Goal: Communication & Community: Answer question/provide support

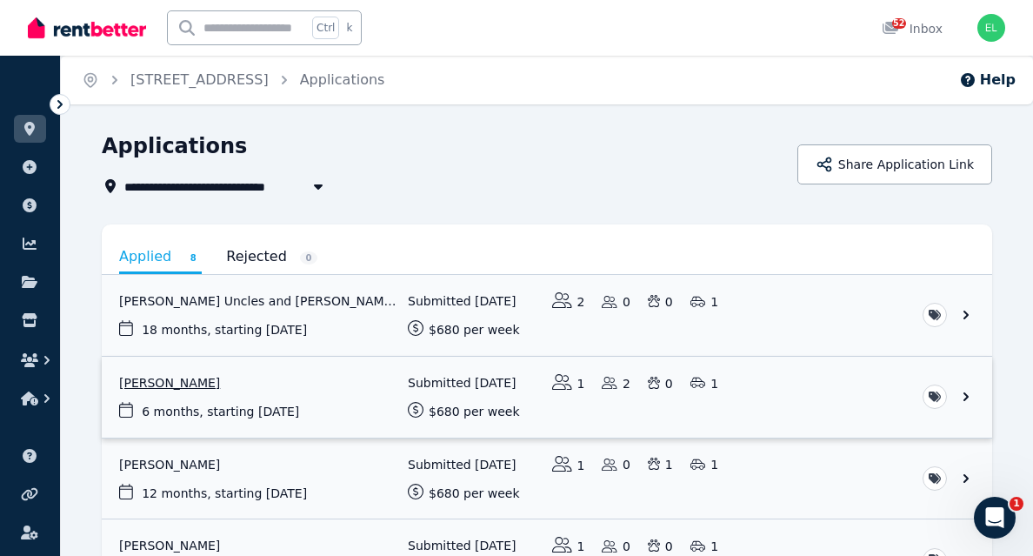
click at [164, 384] on link "View application: Natalie Trew" at bounding box center [547, 397] width 891 height 81
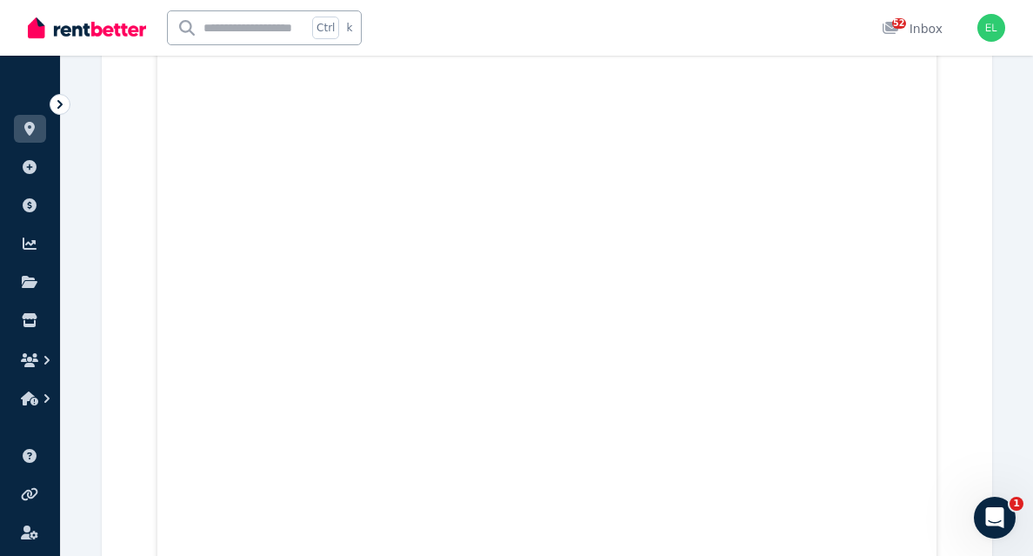
scroll to position [9663, 0]
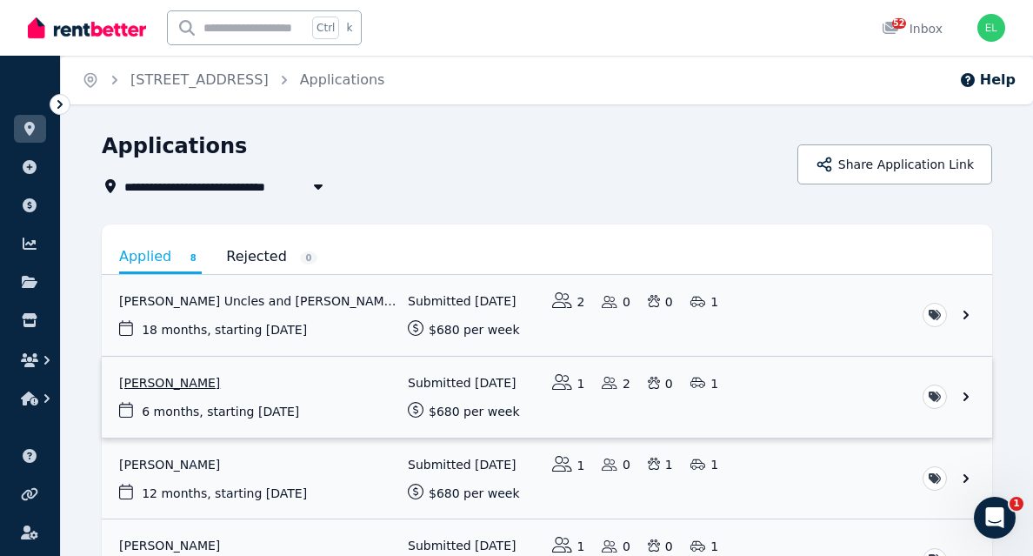
click at [173, 385] on link "View application: Natalie Trew" at bounding box center [547, 397] width 891 height 81
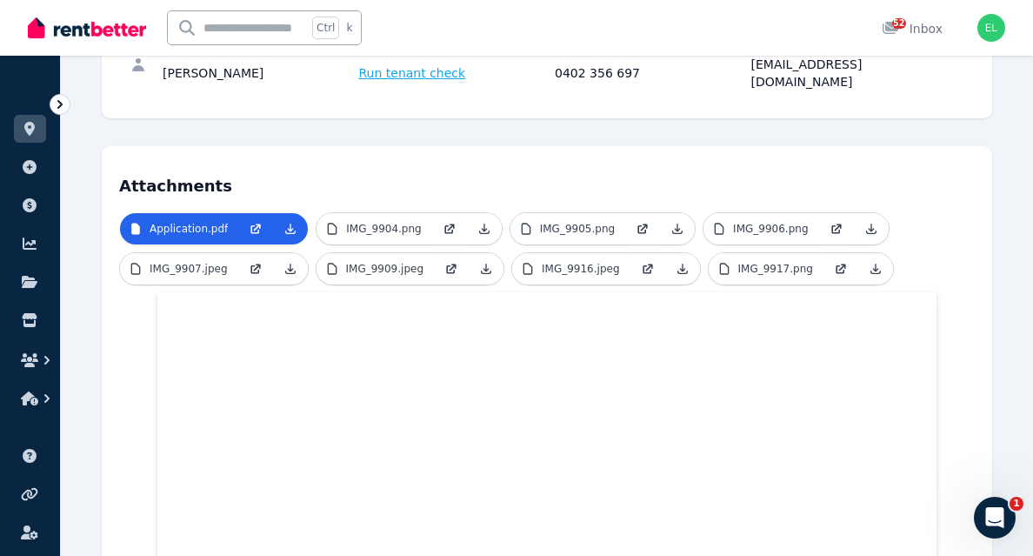
scroll to position [621, 0]
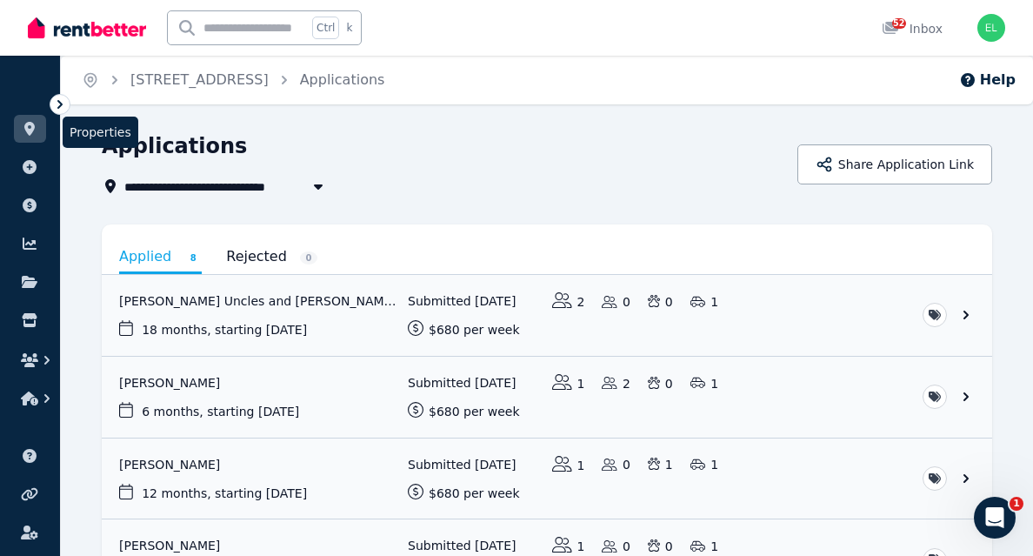
click at [38, 126] on link at bounding box center [30, 129] width 32 height 28
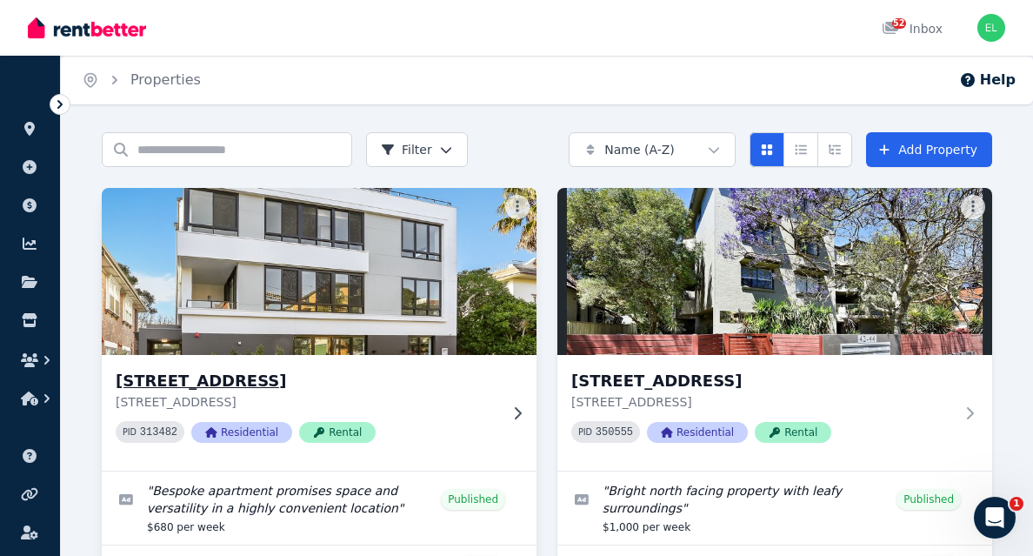
click at [317, 281] on img at bounding box center [319, 272] width 457 height 176
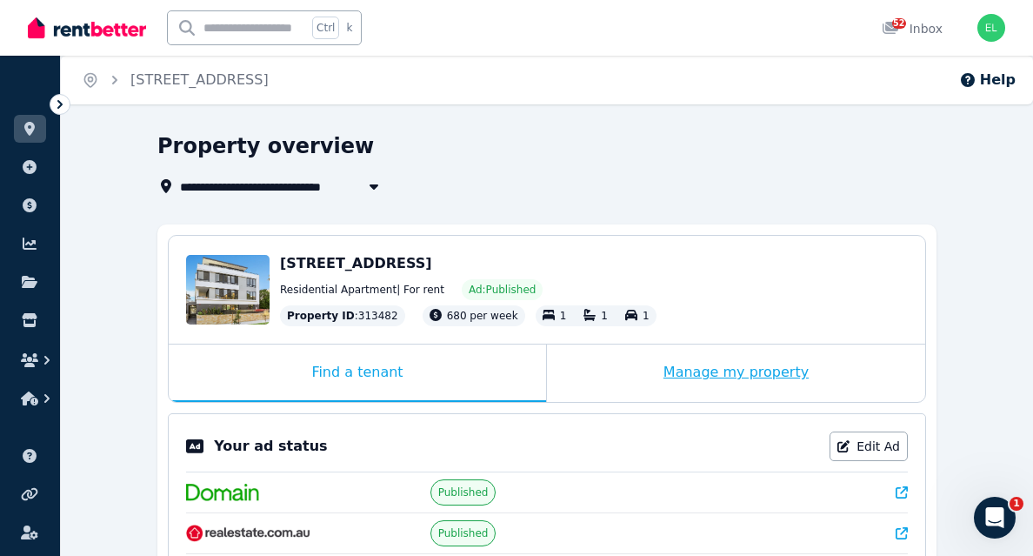
click at [739, 378] on div "Manage my property" at bounding box center [736, 372] width 378 height 57
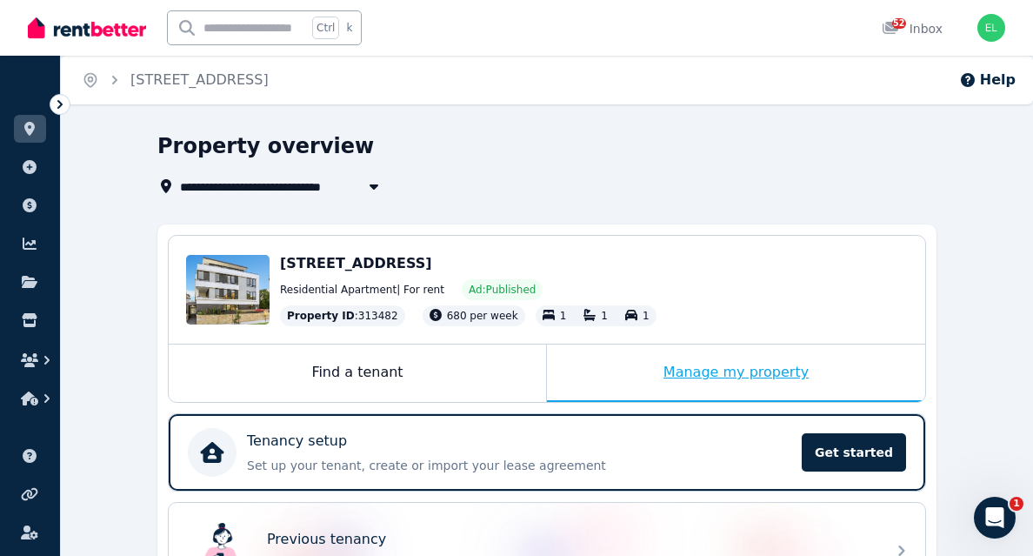
click at [692, 376] on div "Manage my property" at bounding box center [736, 372] width 378 height 57
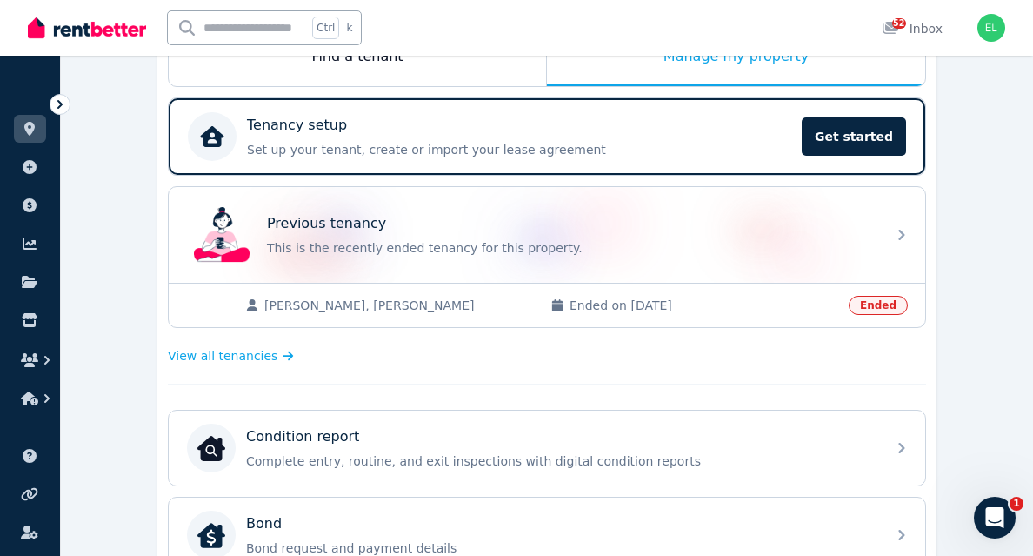
scroll to position [315, 0]
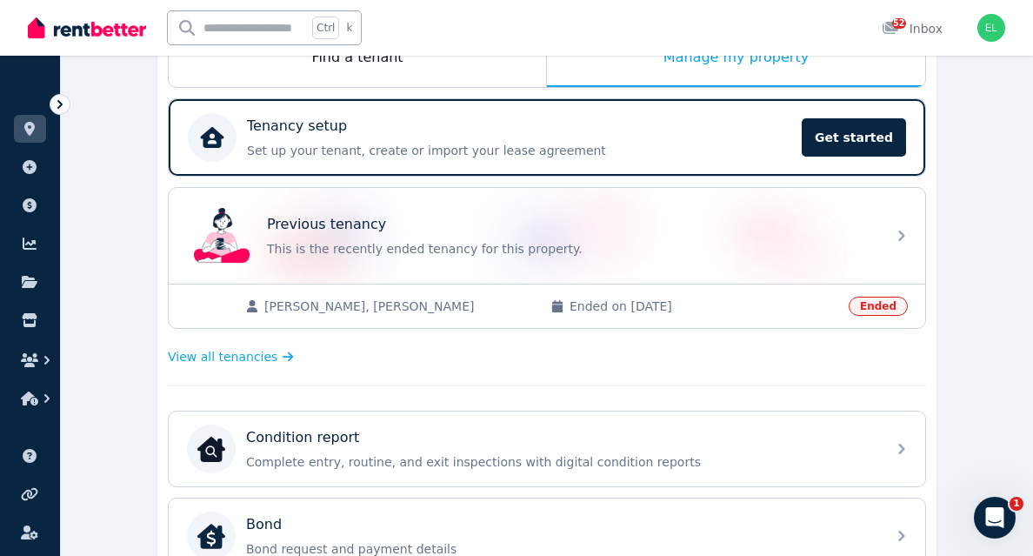
click at [330, 303] on span "[PERSON_NAME], [PERSON_NAME]" at bounding box center [398, 306] width 269 height 17
click at [414, 307] on span "[PERSON_NAME], [PERSON_NAME]" at bounding box center [398, 306] width 269 height 17
click at [244, 360] on span "View all tenancies" at bounding box center [223, 356] width 110 height 17
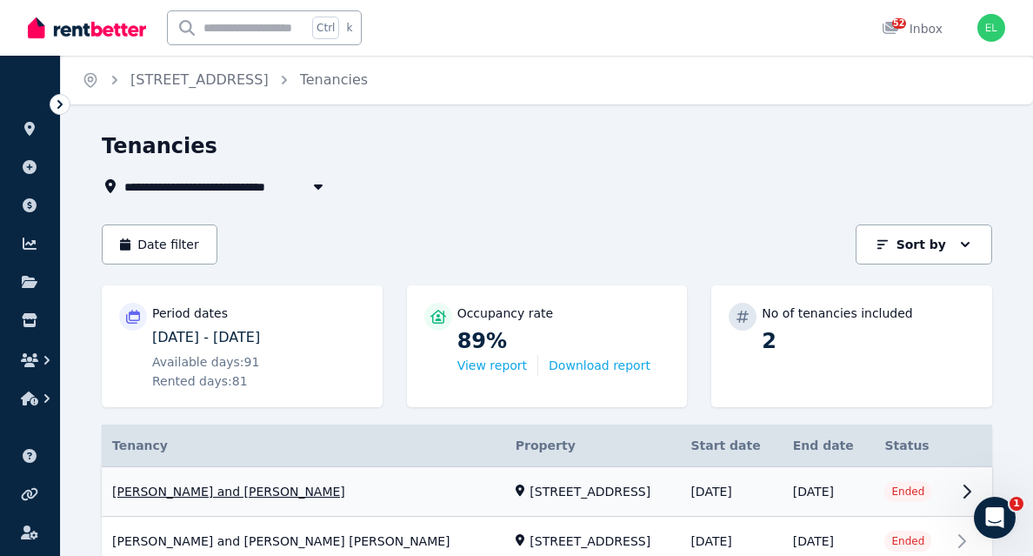
click at [233, 492] on link "View property details" at bounding box center [547, 492] width 891 height 50
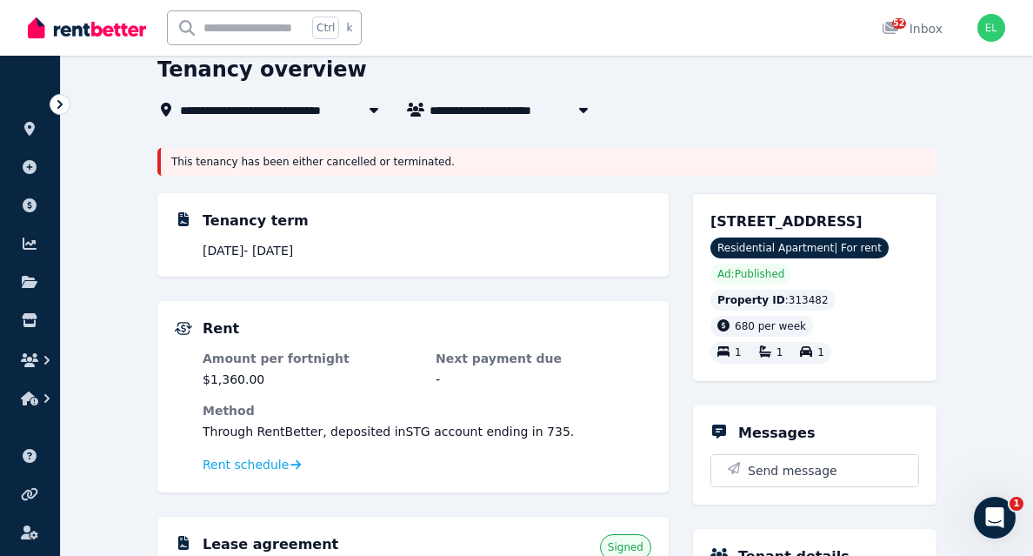
scroll to position [78, 0]
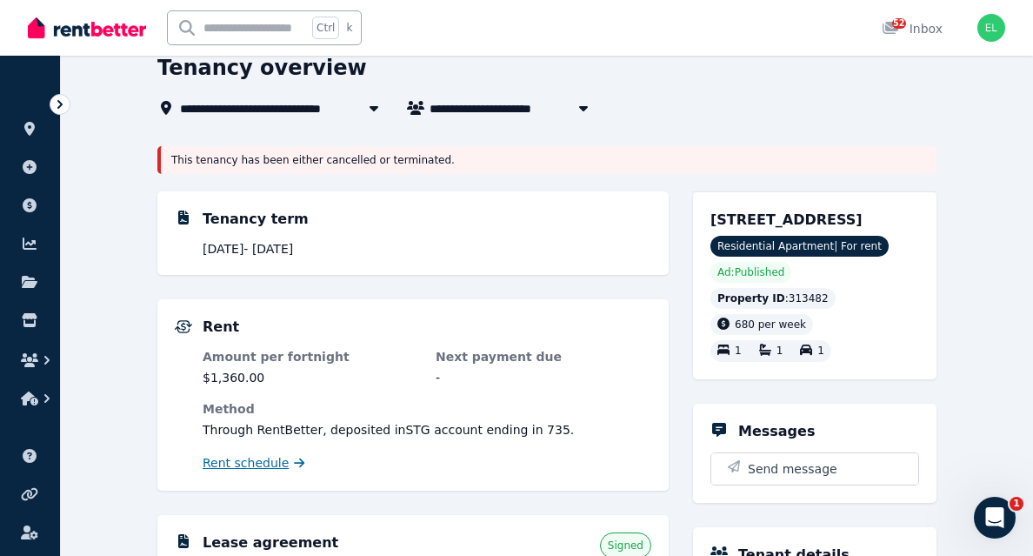
click at [255, 468] on span "Rent schedule" at bounding box center [246, 462] width 86 height 17
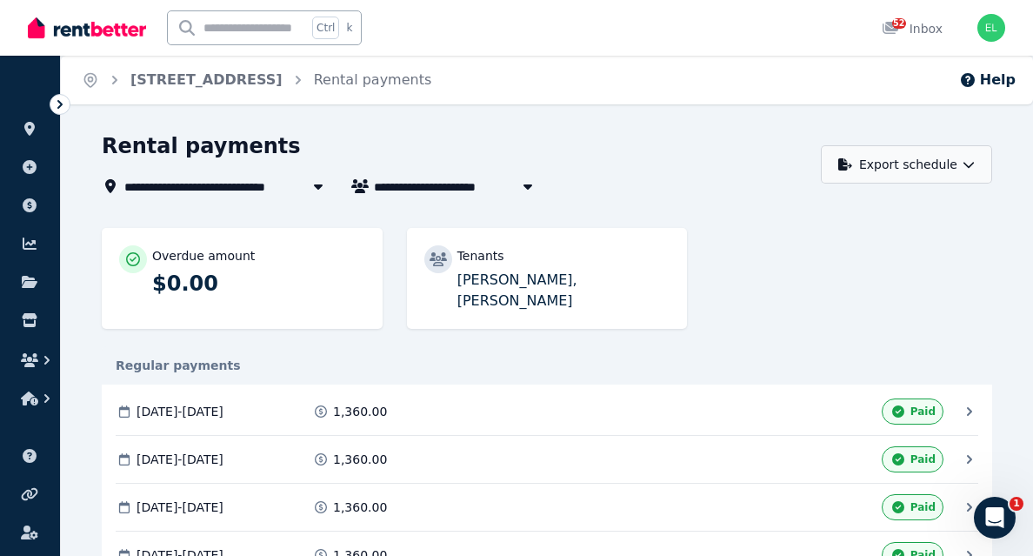
click at [916, 168] on button "Export schedule" at bounding box center [906, 164] width 171 height 38
click at [846, 211] on p "PDF" at bounding box center [852, 209] width 37 height 17
click at [24, 132] on icon at bounding box center [29, 129] width 17 height 14
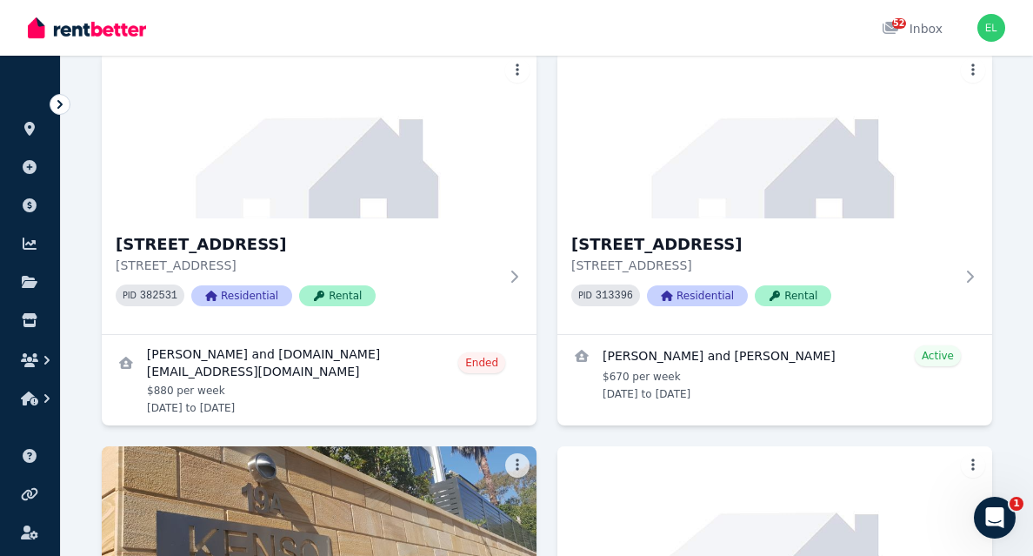
scroll to position [636, 0]
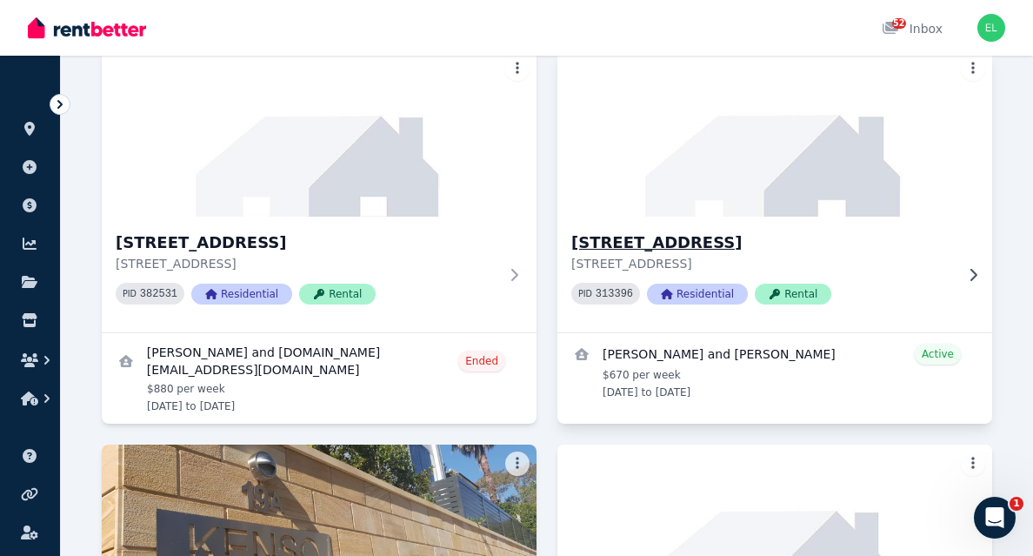
click at [734, 244] on h3 "[STREET_ADDRESS]" at bounding box center [763, 243] width 383 height 24
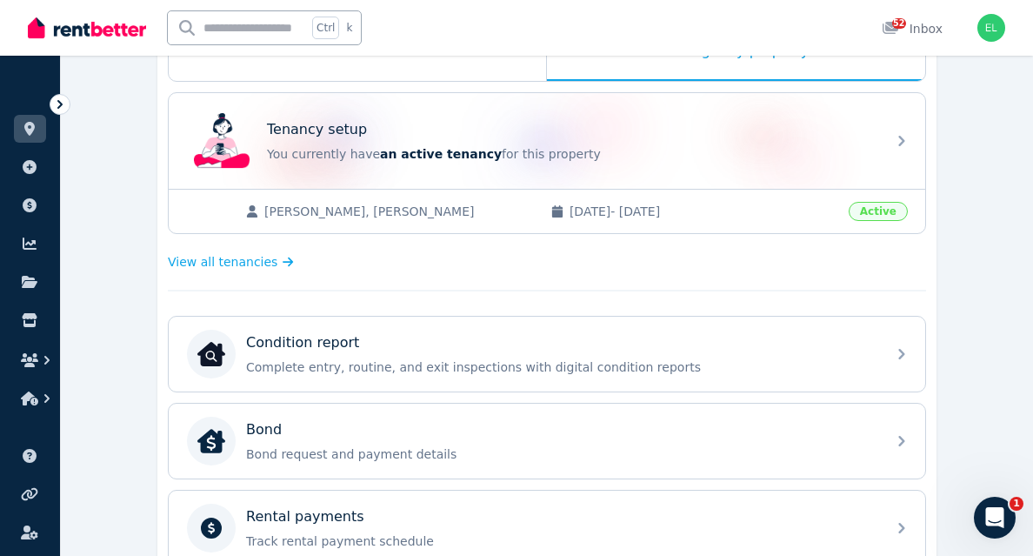
scroll to position [318, 0]
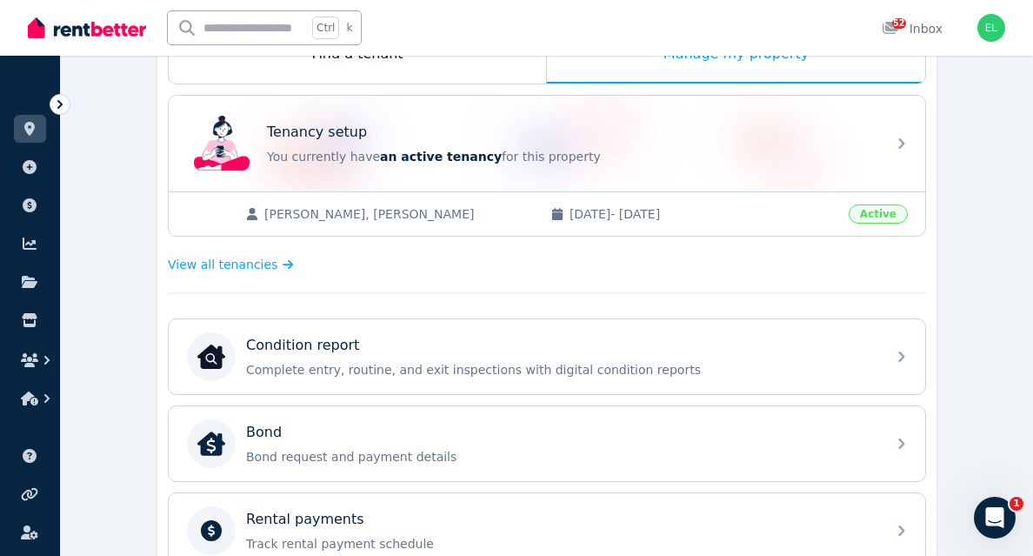
click at [436, 213] on span "[PERSON_NAME], [PERSON_NAME]" at bounding box center [398, 213] width 269 height 17
click at [257, 263] on span "View all tenancies" at bounding box center [223, 264] width 110 height 17
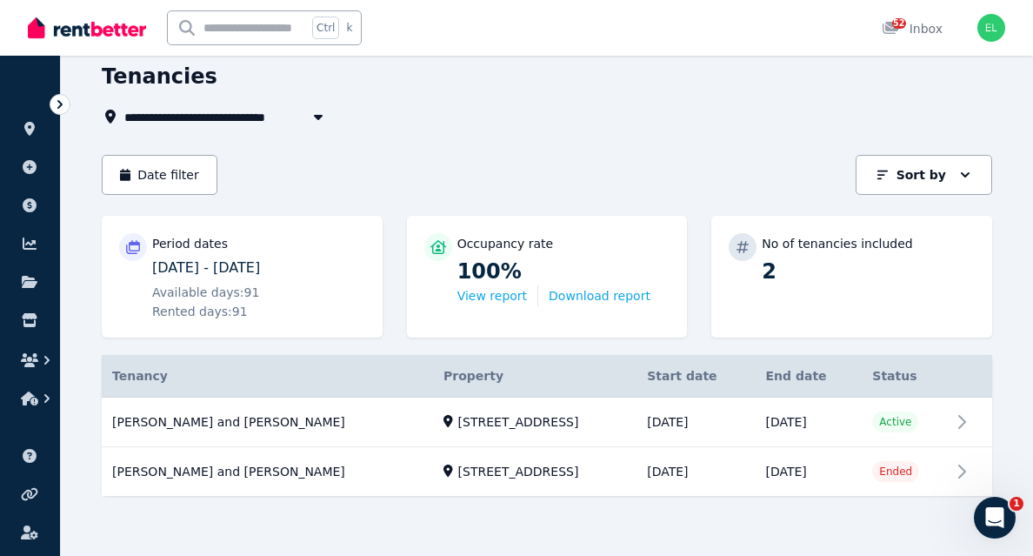
scroll to position [72, 0]
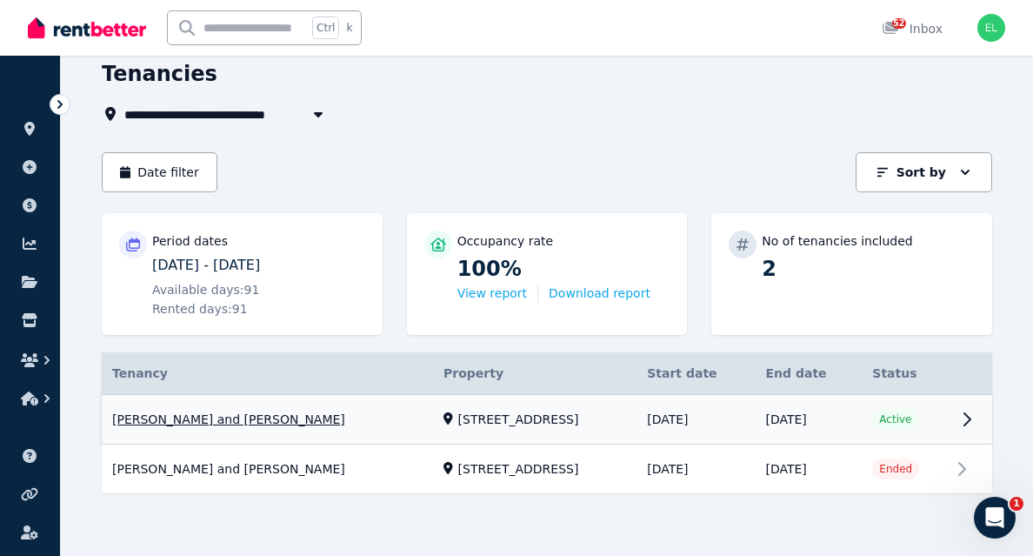
click at [239, 423] on link "View property details" at bounding box center [547, 420] width 891 height 50
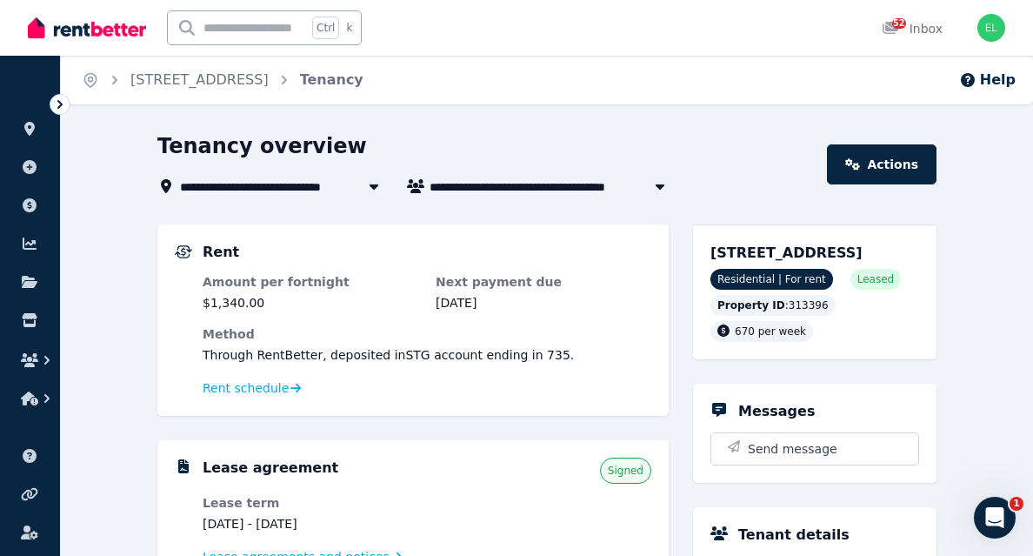
click at [332, 186] on span "[STREET_ADDRESS]" at bounding box center [256, 186] width 152 height 21
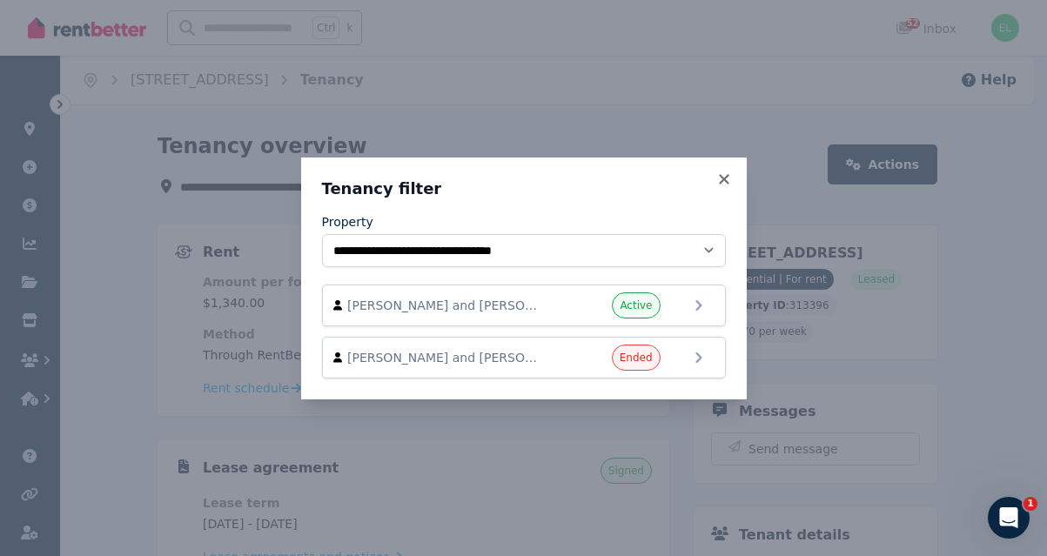
click at [136, 226] on div "**********" at bounding box center [523, 278] width 1047 height 556
click at [724, 181] on icon at bounding box center [724, 179] width 10 height 10
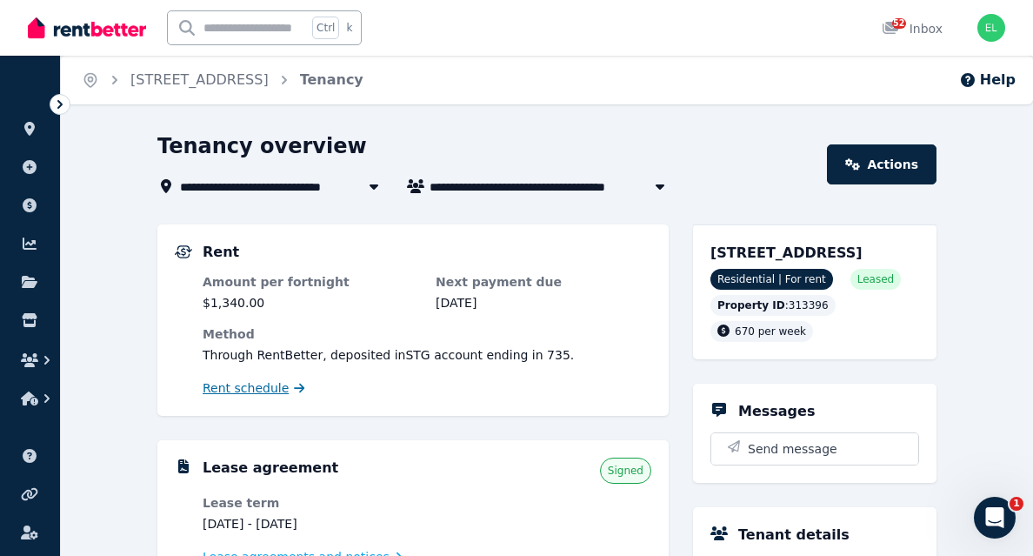
click at [273, 390] on span "Rent schedule" at bounding box center [246, 387] width 86 height 17
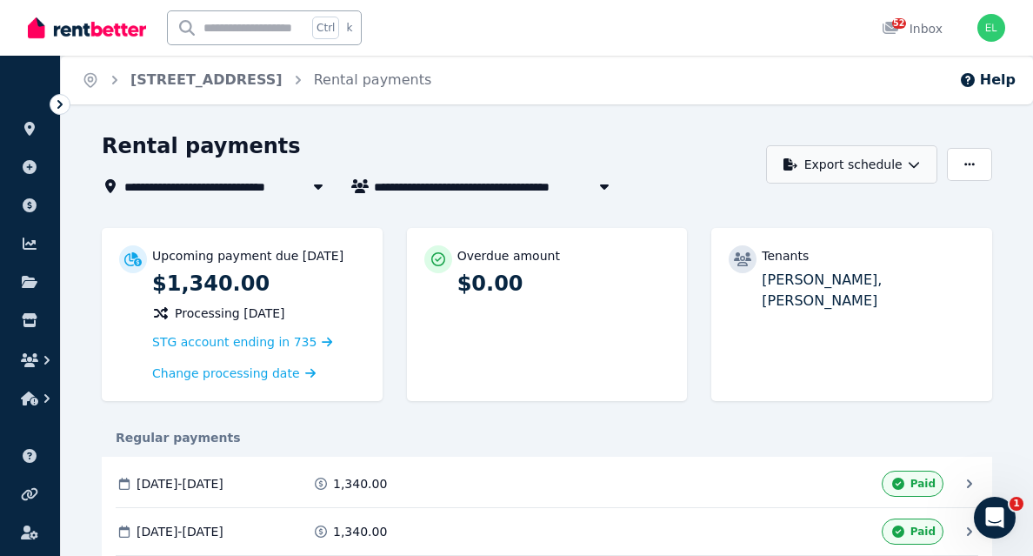
click at [869, 170] on button "Export schedule" at bounding box center [851, 164] width 171 height 38
click at [790, 216] on p "PDF" at bounding box center [797, 209] width 37 height 17
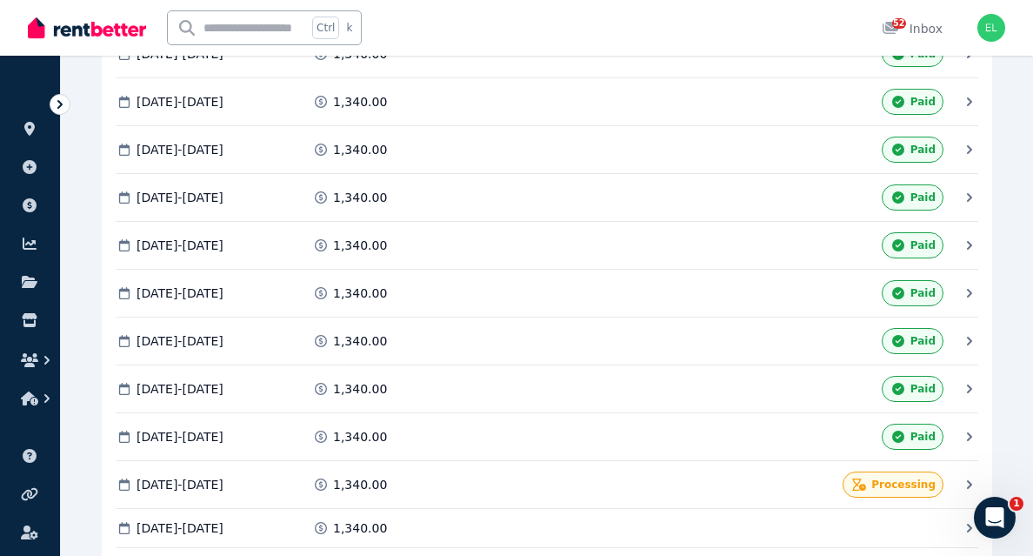
scroll to position [474, 0]
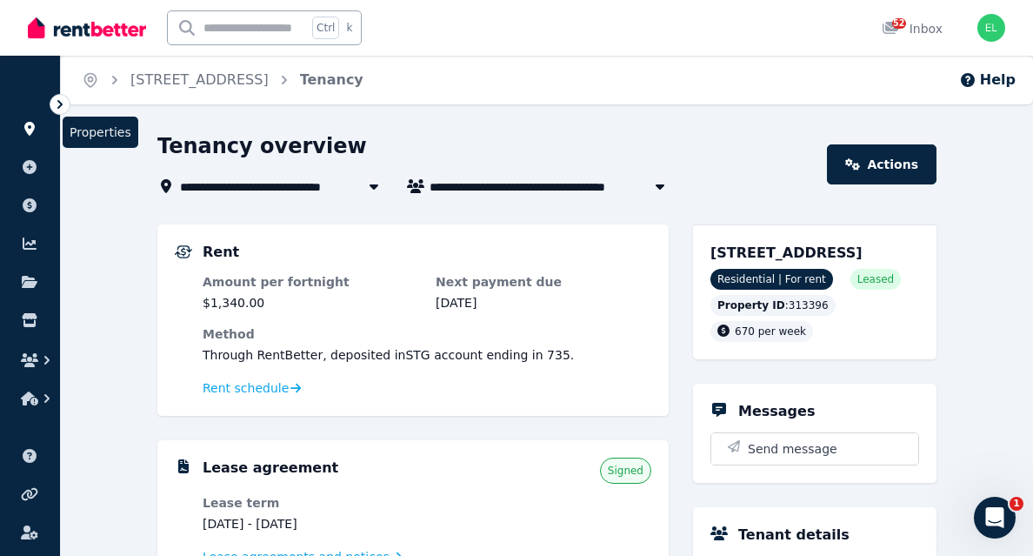
click at [28, 140] on link at bounding box center [30, 129] width 32 height 28
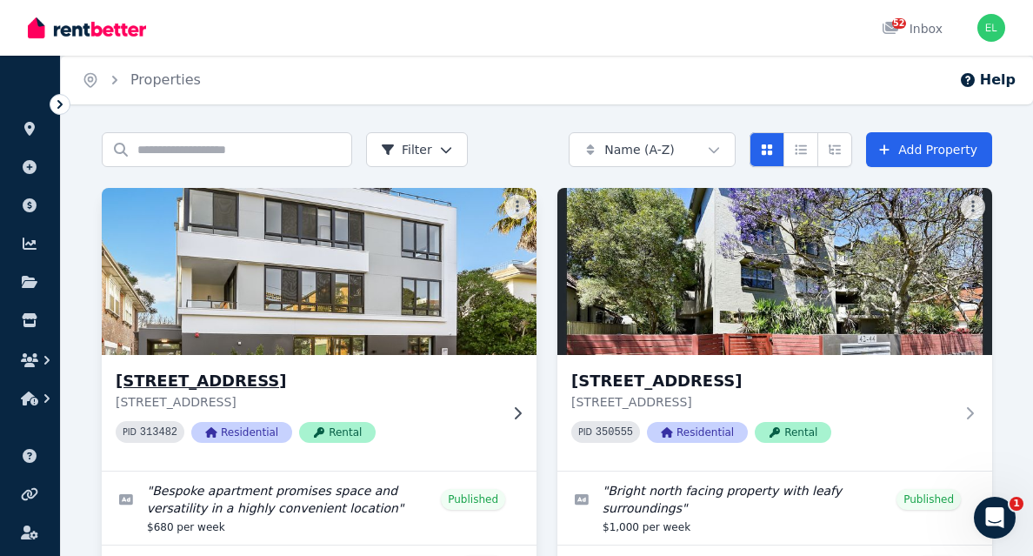
click at [247, 383] on h3 "[STREET_ADDRESS]" at bounding box center [307, 381] width 383 height 24
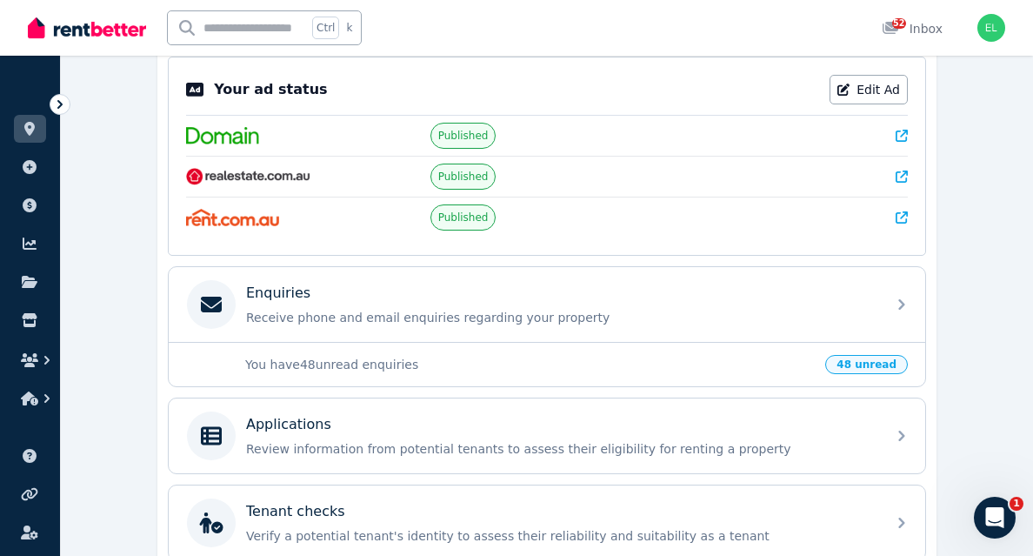
scroll to position [366, 0]
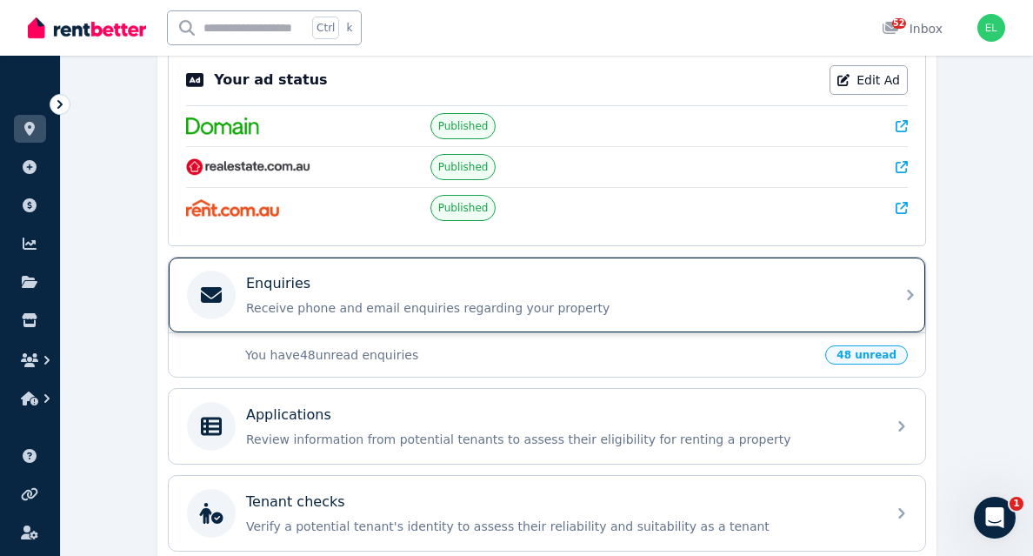
click at [280, 286] on p "Enquiries" at bounding box center [278, 283] width 64 height 21
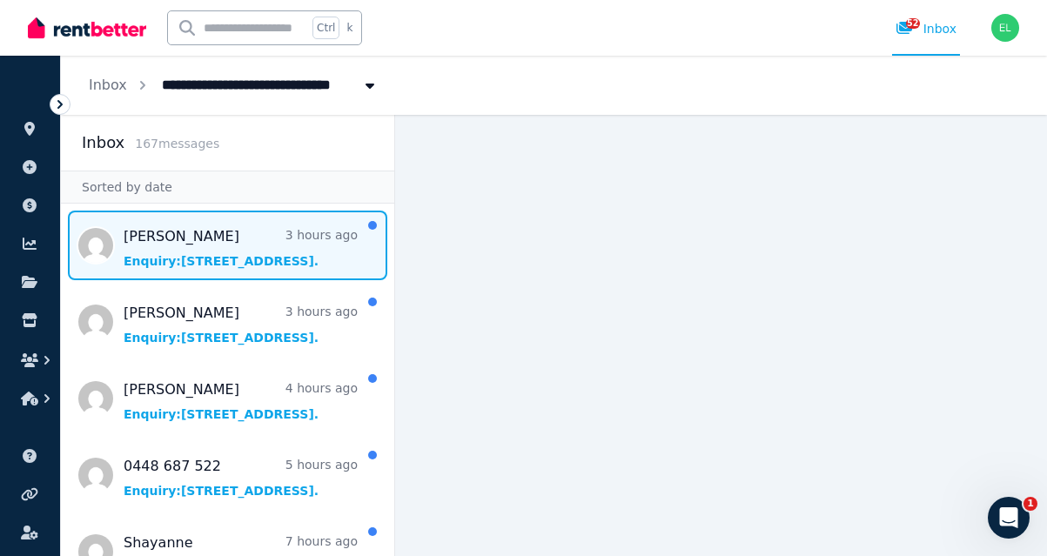
click at [181, 262] on span "Message list" at bounding box center [227, 246] width 333 height 70
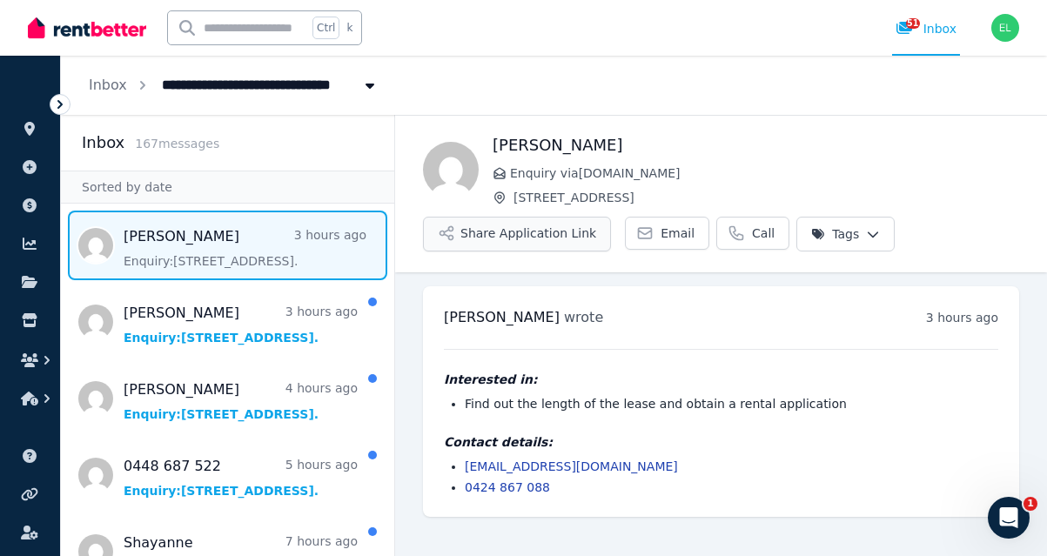
click at [547, 233] on button "Share Application Link" at bounding box center [517, 234] width 188 height 35
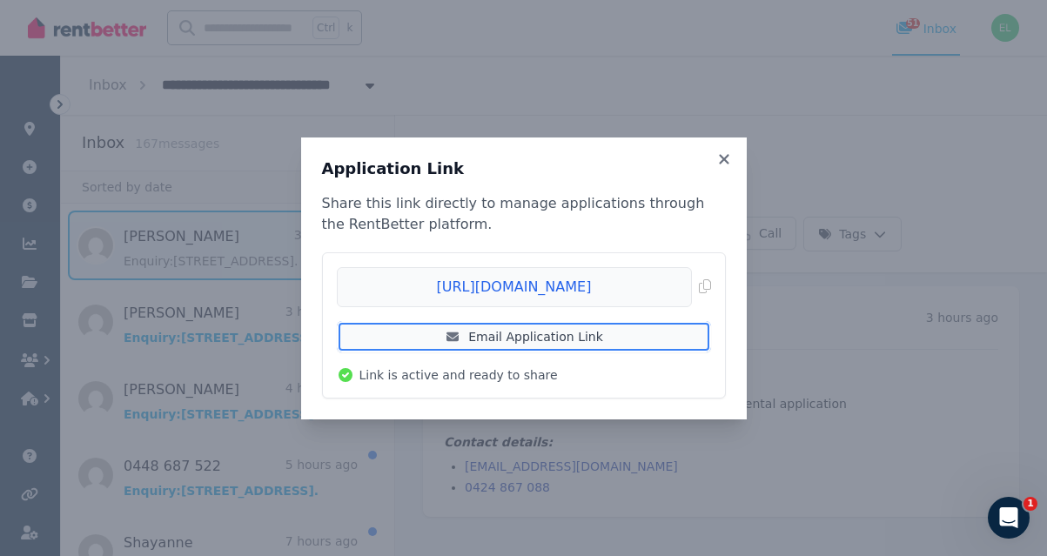
click at [542, 341] on link "Email Application Link" at bounding box center [524, 336] width 374 height 31
click at [547, 332] on link "Email Application Link" at bounding box center [524, 336] width 374 height 31
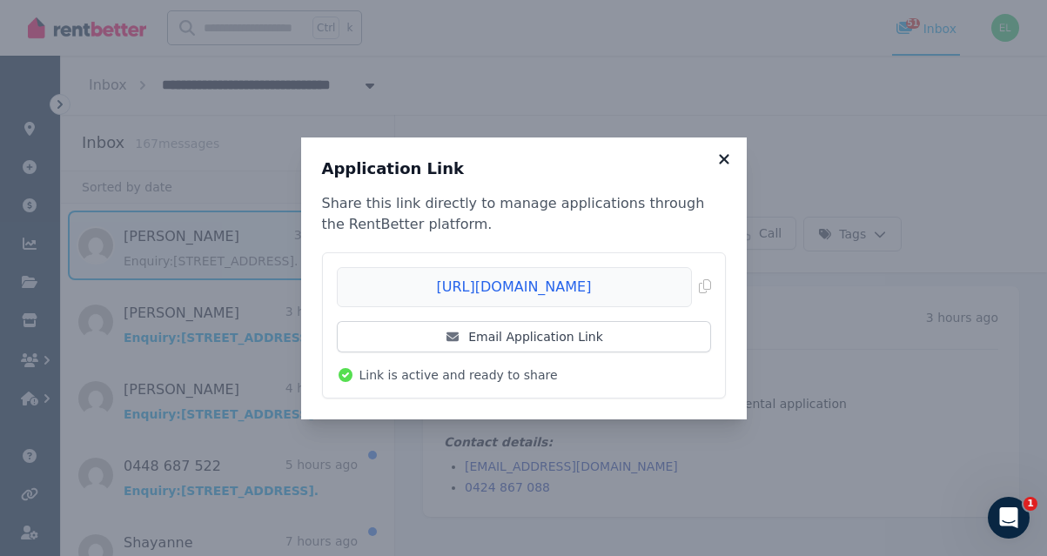
click at [721, 164] on icon at bounding box center [723, 159] width 17 height 16
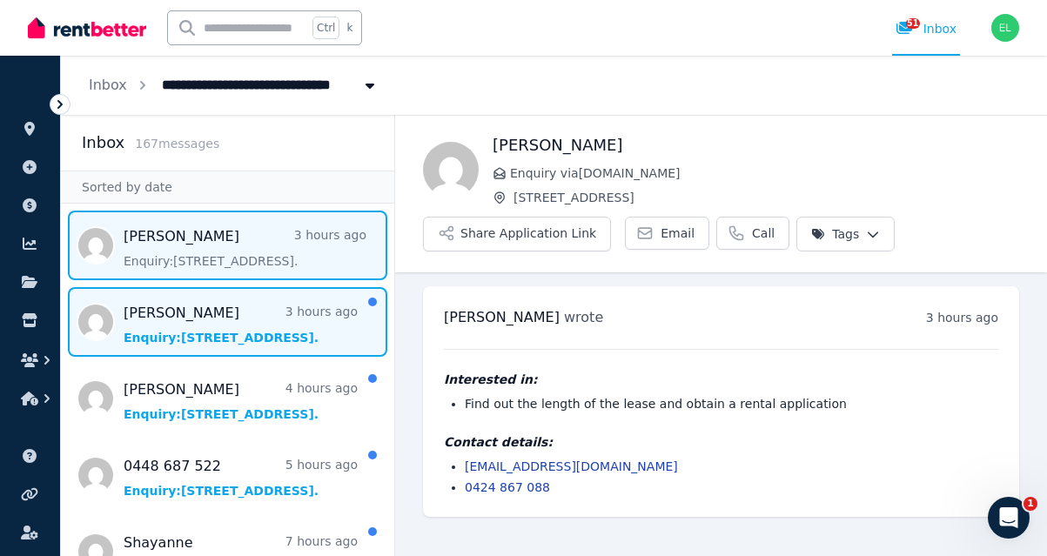
click at [165, 317] on span "Message list" at bounding box center [227, 322] width 333 height 70
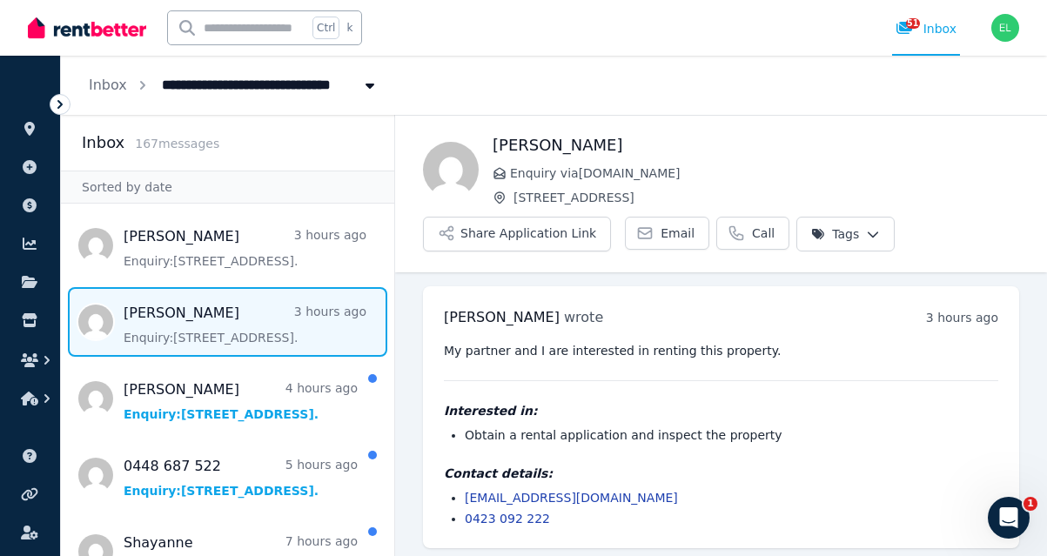
scroll to position [6, 0]
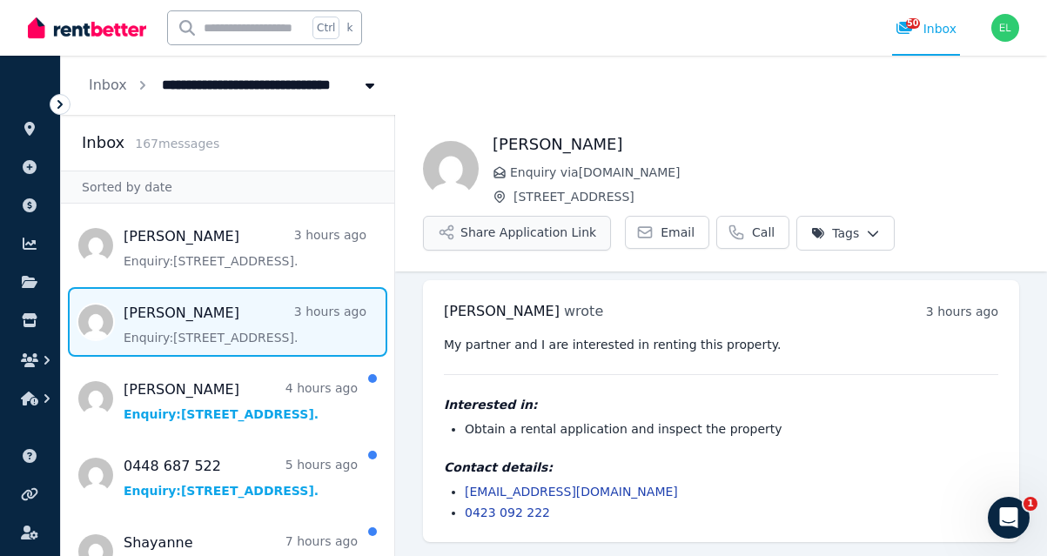
click at [547, 238] on button "Share Application Link" at bounding box center [517, 233] width 188 height 35
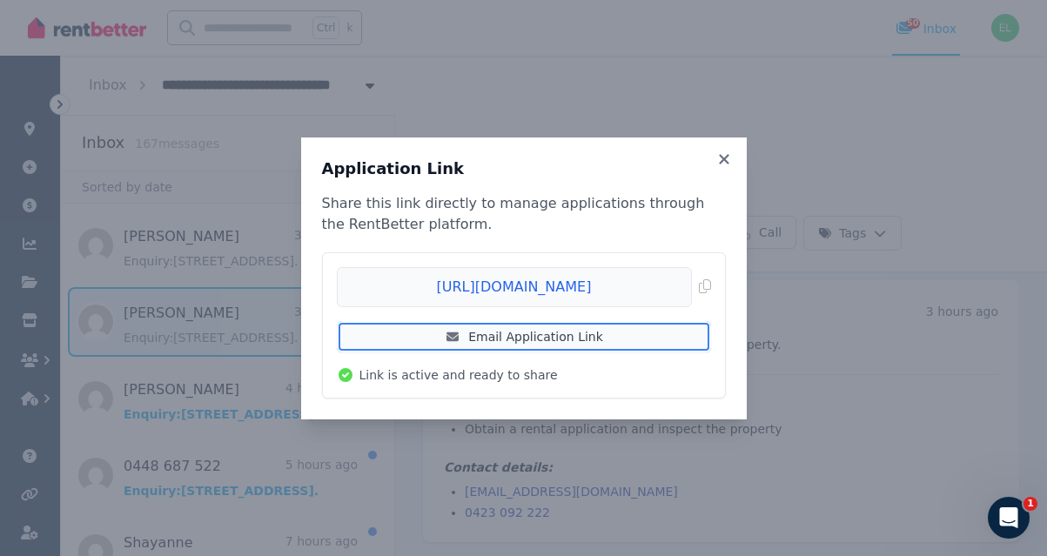
click at [527, 338] on link "Email Application Link" at bounding box center [524, 336] width 374 height 31
click at [541, 330] on link "Email Application Link" at bounding box center [524, 336] width 374 height 31
click at [549, 333] on link "Email Application Link" at bounding box center [524, 336] width 374 height 31
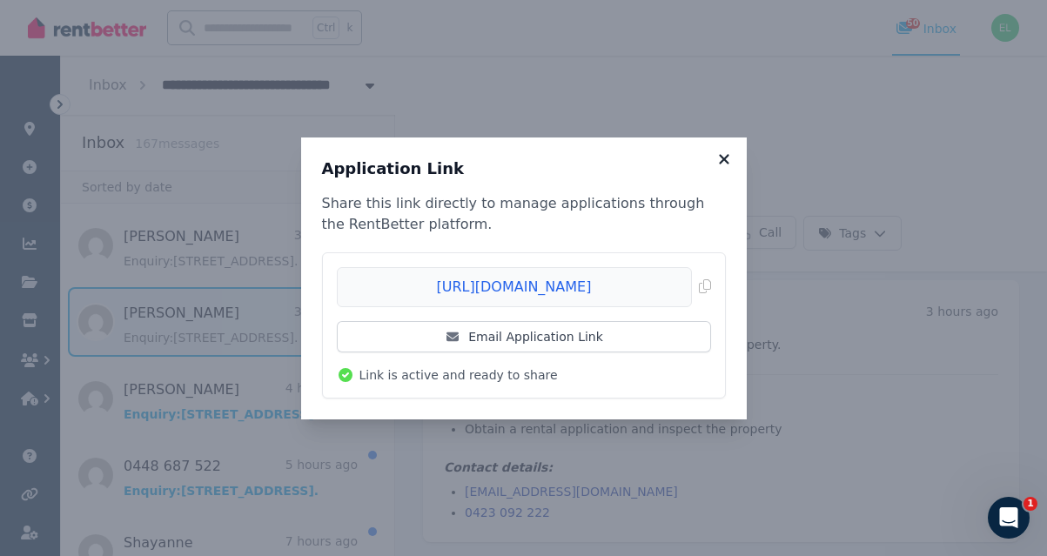
click at [718, 156] on icon at bounding box center [723, 159] width 17 height 16
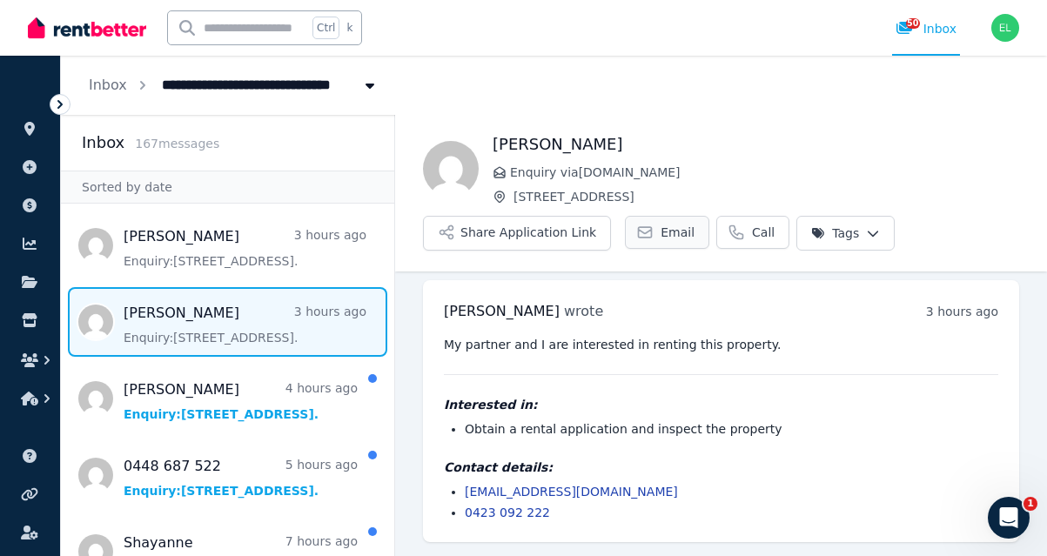
click at [665, 232] on span "Email" at bounding box center [677, 232] width 34 height 17
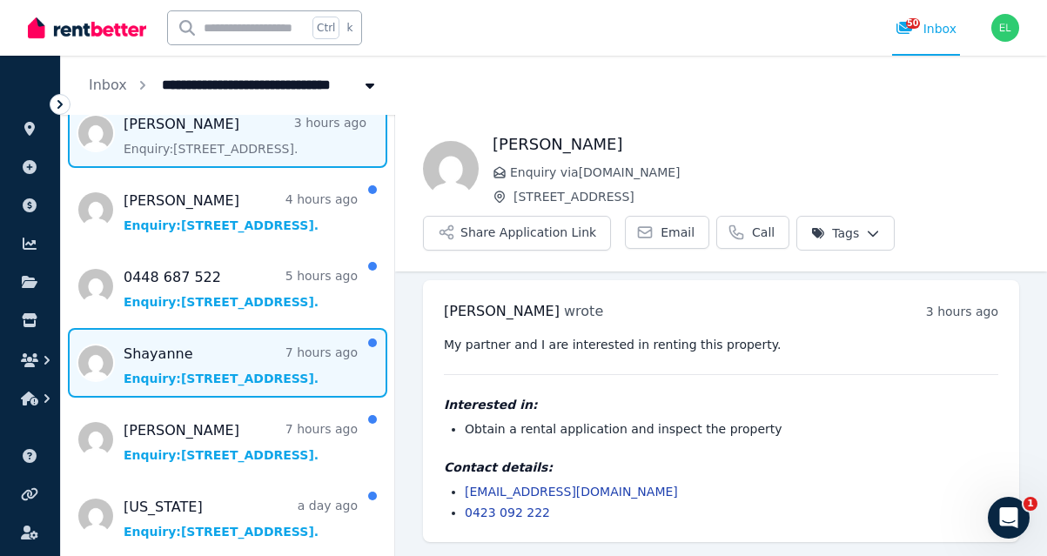
click at [189, 373] on span "Message list" at bounding box center [227, 363] width 333 height 70
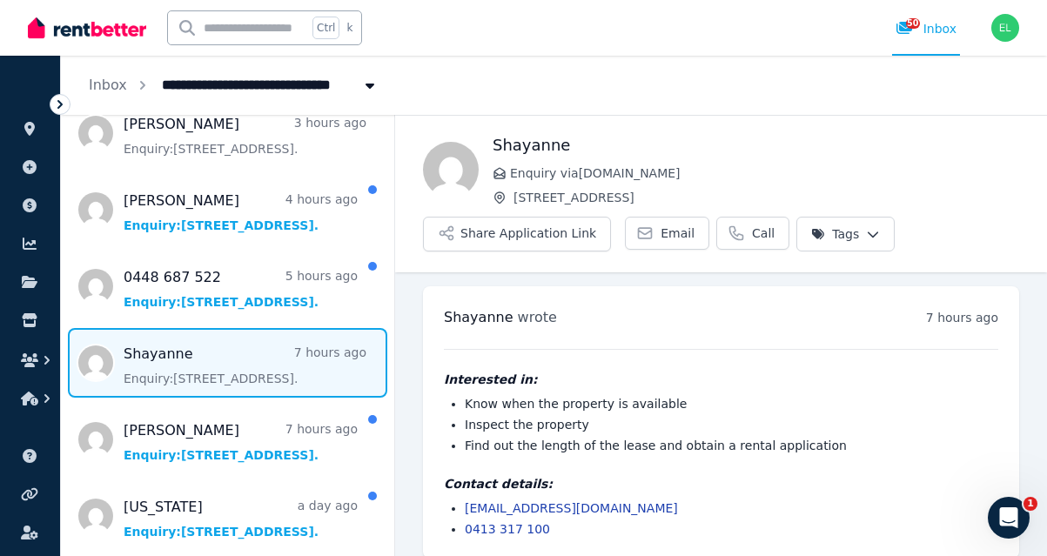
scroll to position [17, 0]
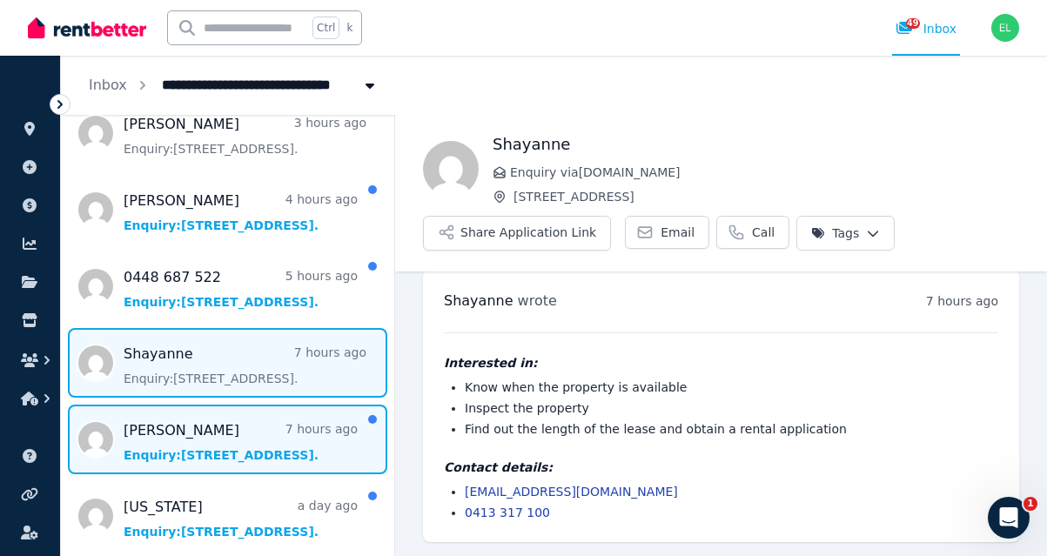
click at [196, 436] on span "Message list" at bounding box center [227, 440] width 333 height 70
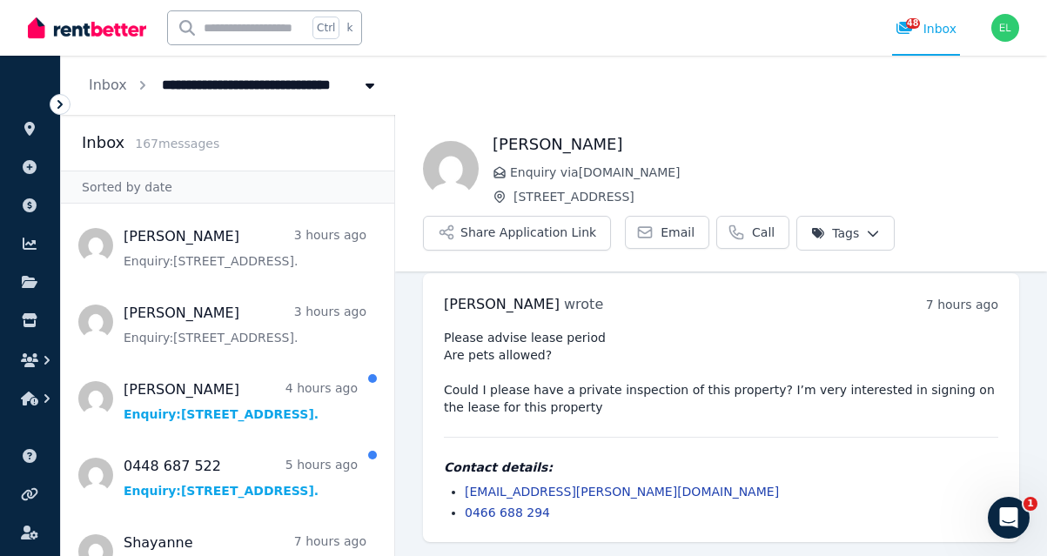
click at [377, 23] on div "Ctrl k 48 Inbox" at bounding box center [494, 28] width 932 height 56
click at [33, 125] on icon at bounding box center [29, 129] width 10 height 14
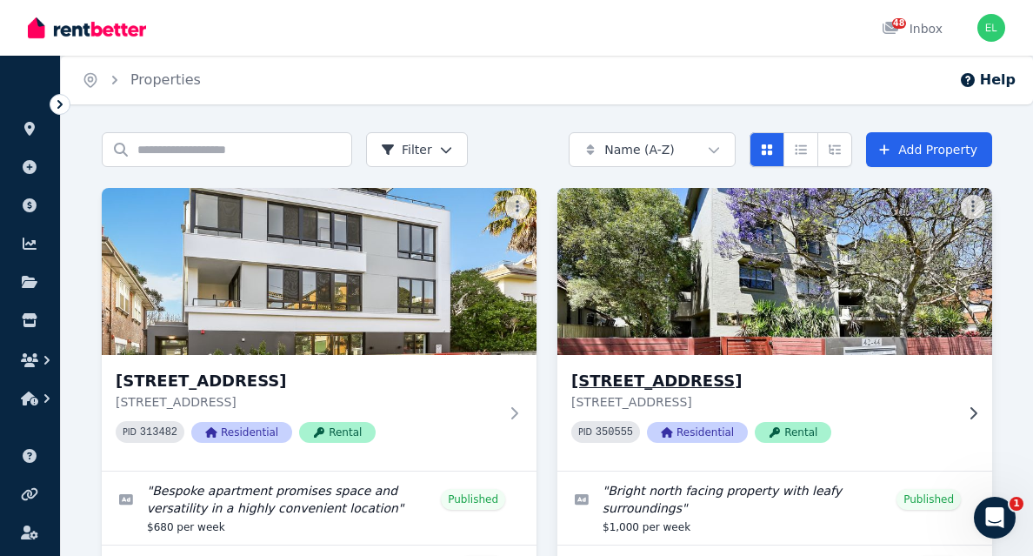
click at [714, 293] on img at bounding box center [775, 272] width 457 height 176
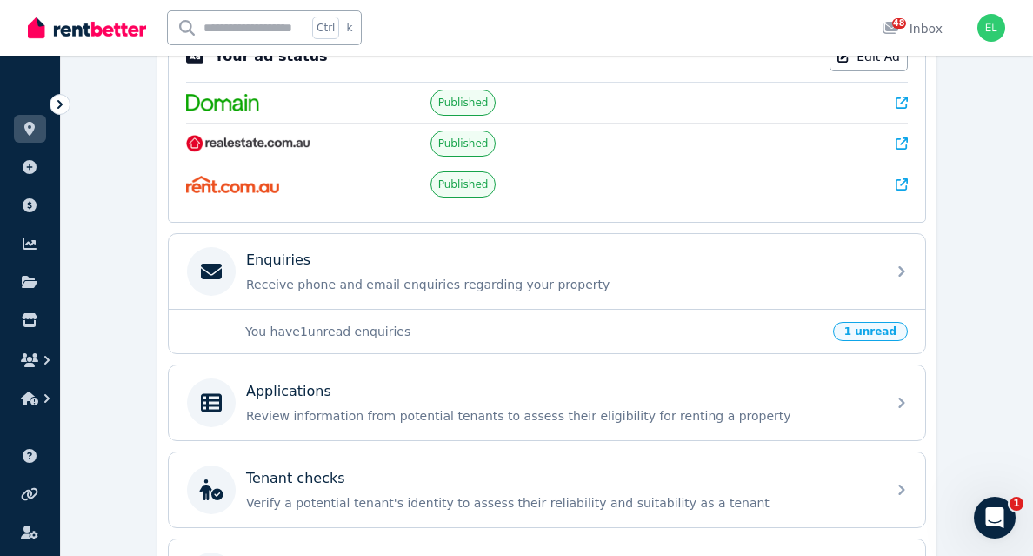
scroll to position [409, 0]
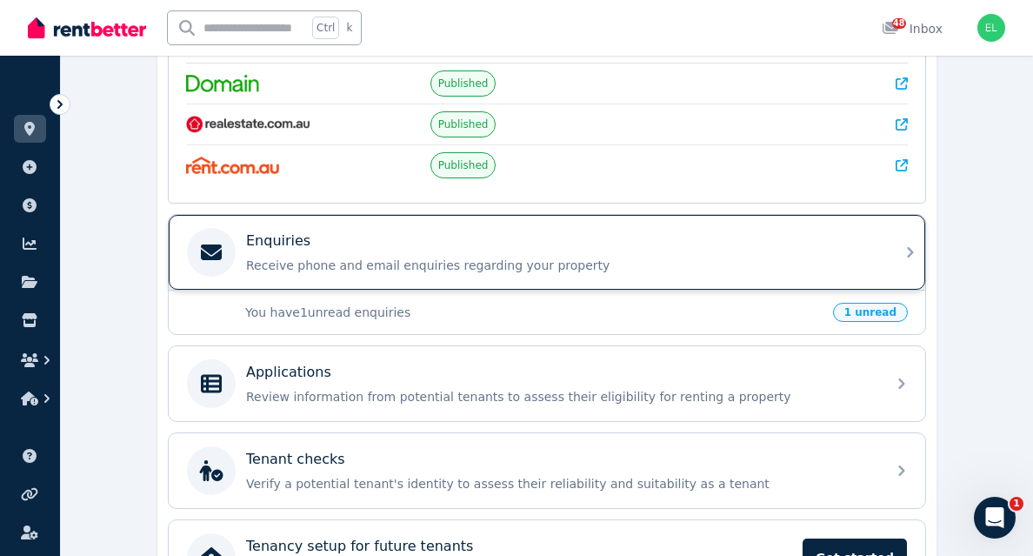
click at [287, 235] on p "Enquiries" at bounding box center [278, 241] width 64 height 21
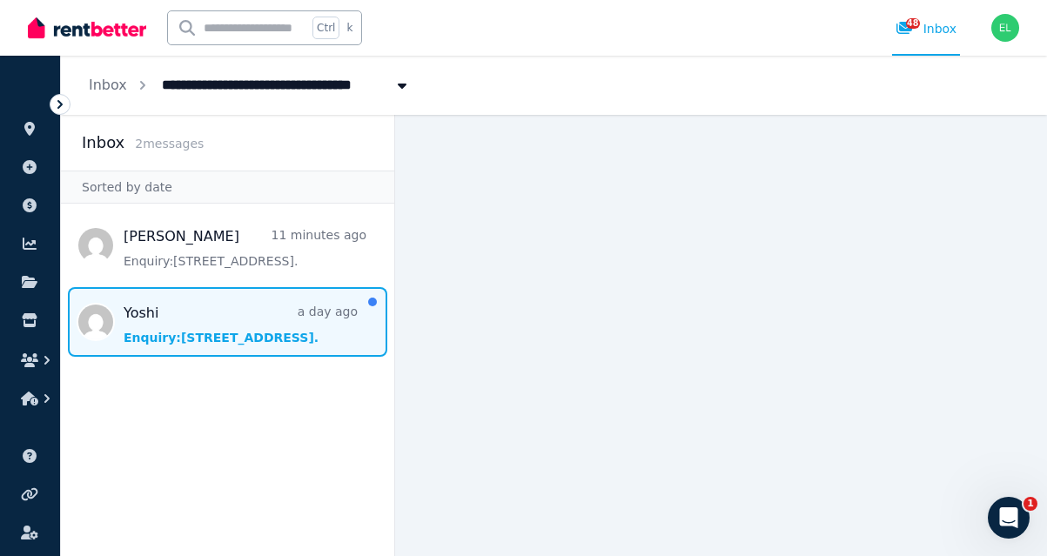
click at [144, 317] on span "Message list" at bounding box center [227, 322] width 333 height 70
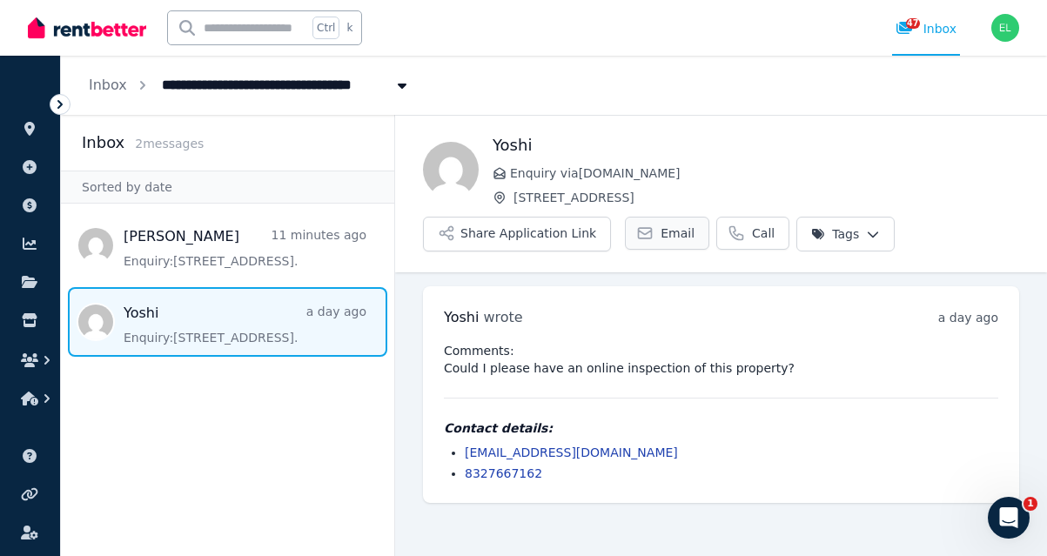
click at [667, 235] on span "Email" at bounding box center [677, 232] width 34 height 17
drag, startPoint x: 616, startPoint y: 451, endPoint x: 464, endPoint y: 448, distance: 152.3
click at [464, 448] on ul "[EMAIL_ADDRESS][DOMAIN_NAME] 8327667162" at bounding box center [721, 463] width 554 height 38
copy link "[EMAIL_ADDRESS][DOMAIN_NAME]"
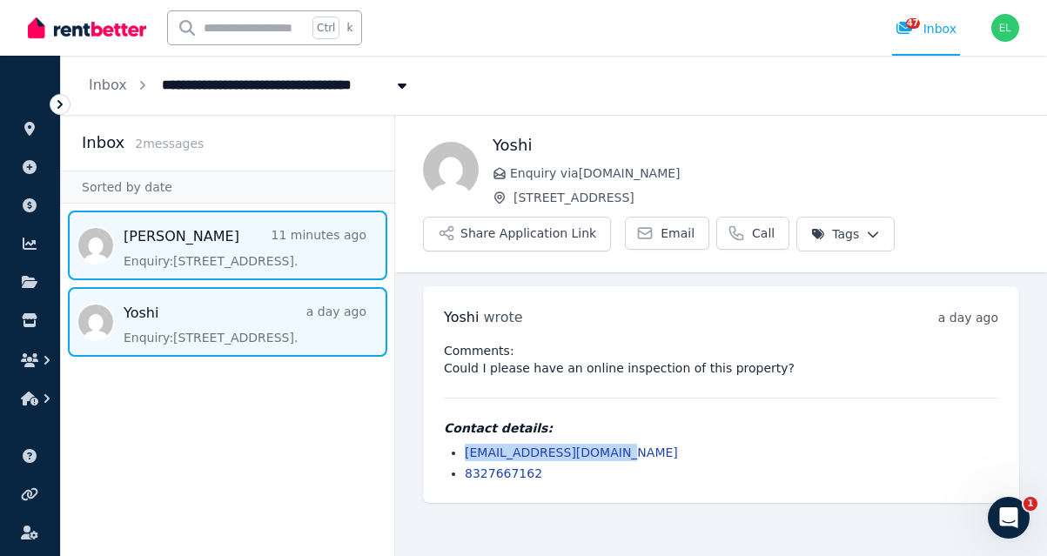
click at [162, 239] on span "Message list" at bounding box center [227, 246] width 333 height 70
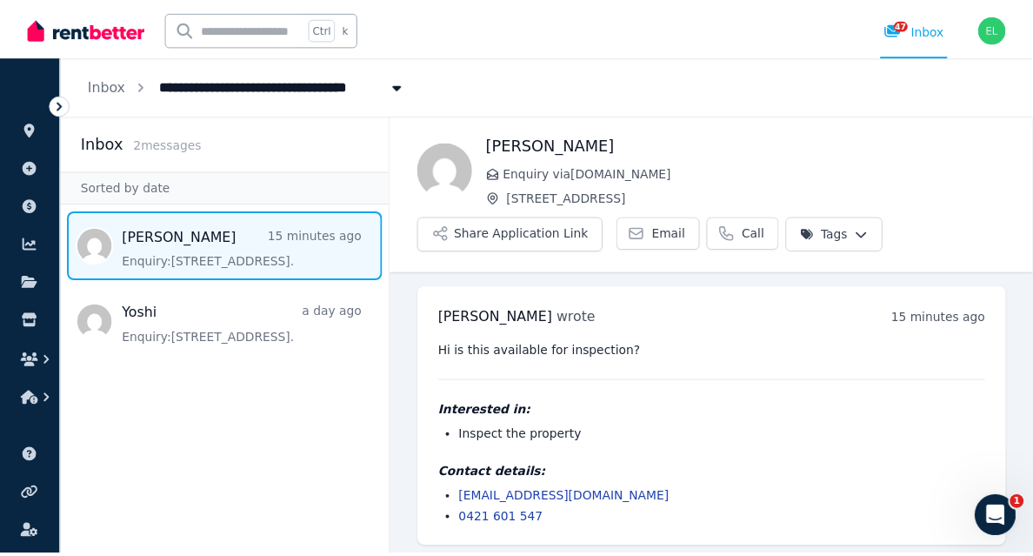
scroll to position [6, 0]
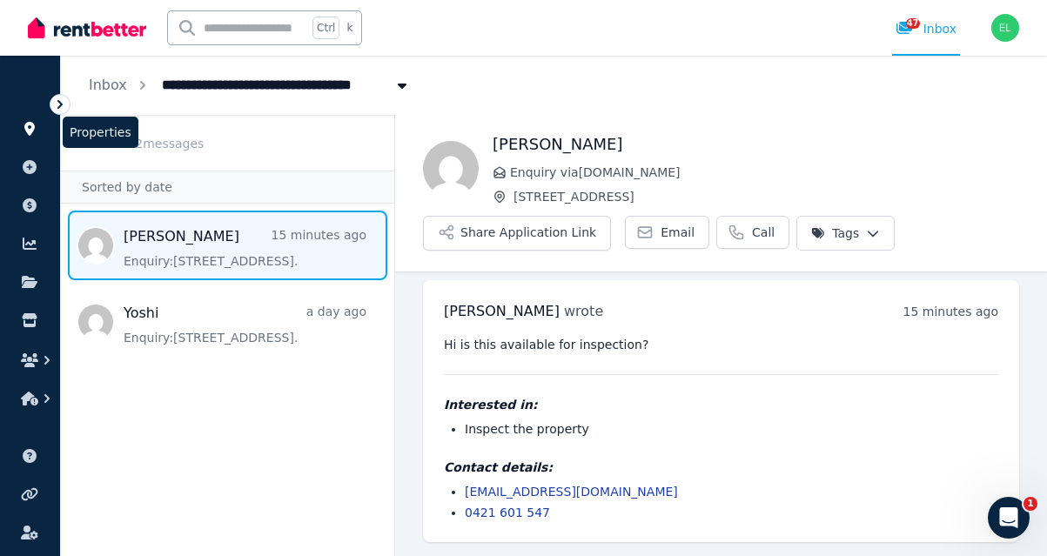
click at [34, 136] on link at bounding box center [30, 129] width 32 height 28
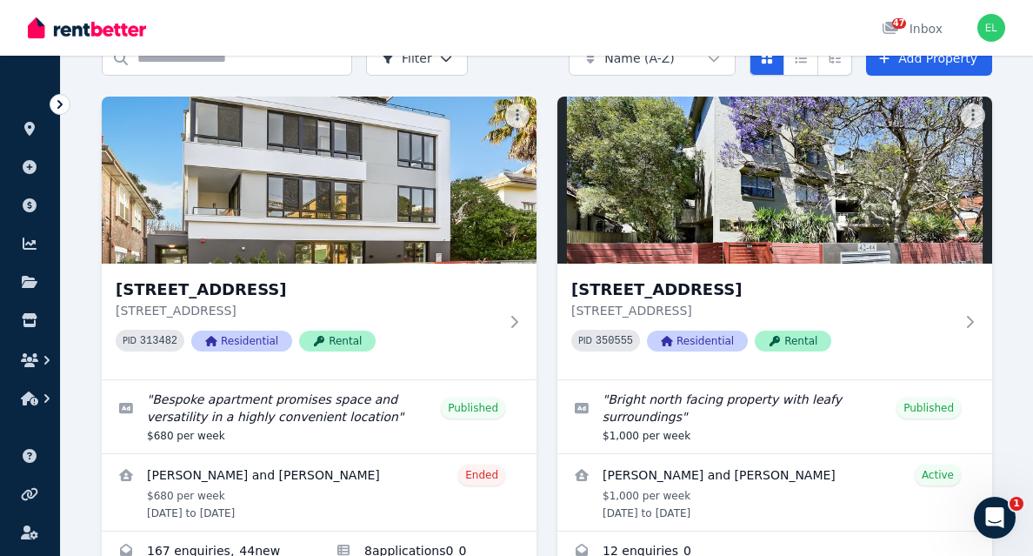
scroll to position [87, 0]
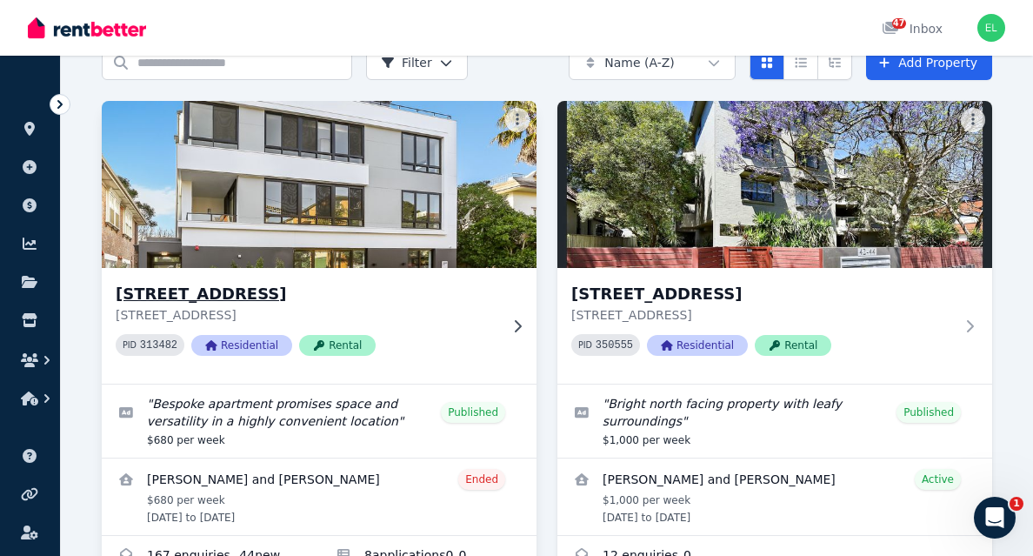
click at [264, 290] on h3 "[STREET_ADDRESS]" at bounding box center [307, 294] width 383 height 24
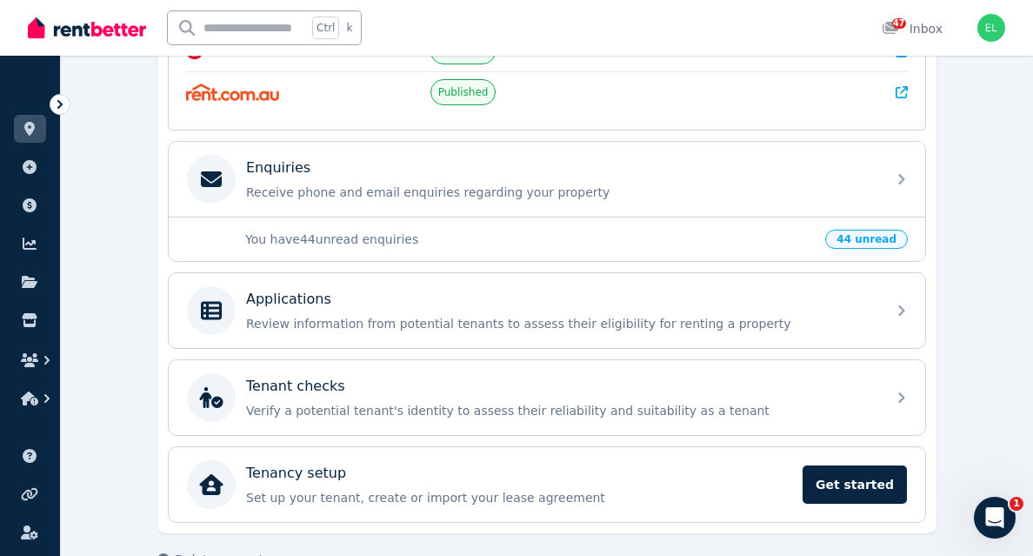
scroll to position [502, 0]
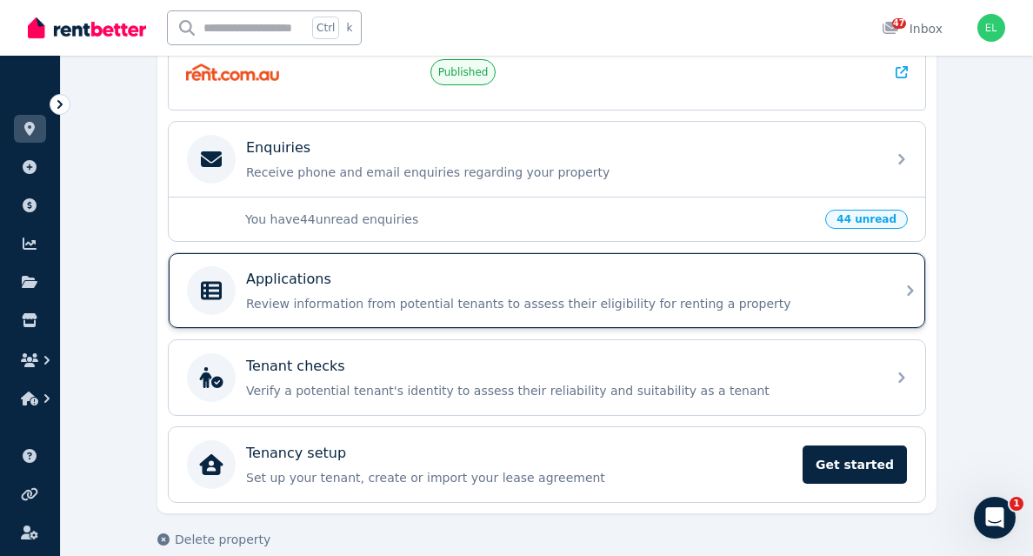
click at [418, 298] on p "Review information from potential tenants to assess their eligibility for renti…" at bounding box center [561, 303] width 630 height 17
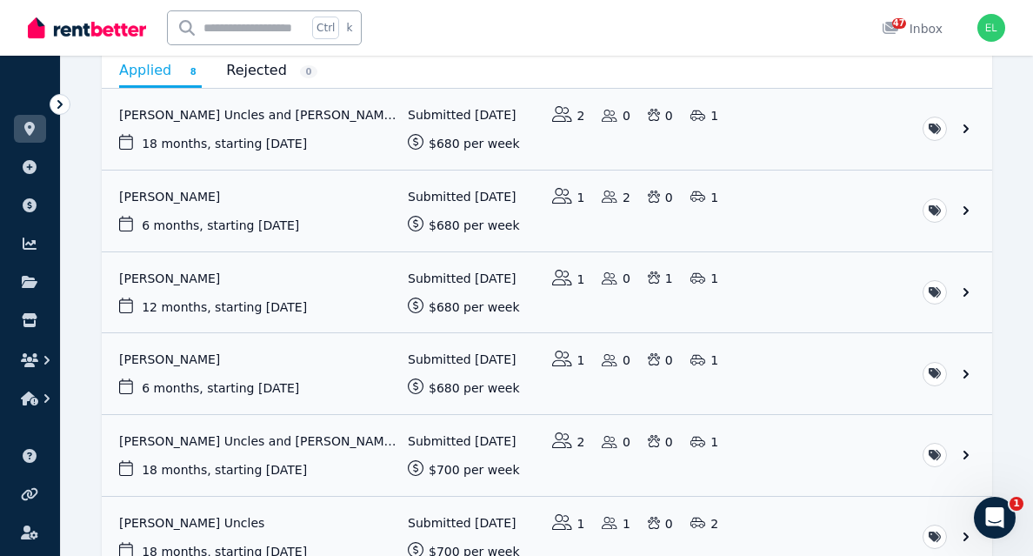
scroll to position [187, 0]
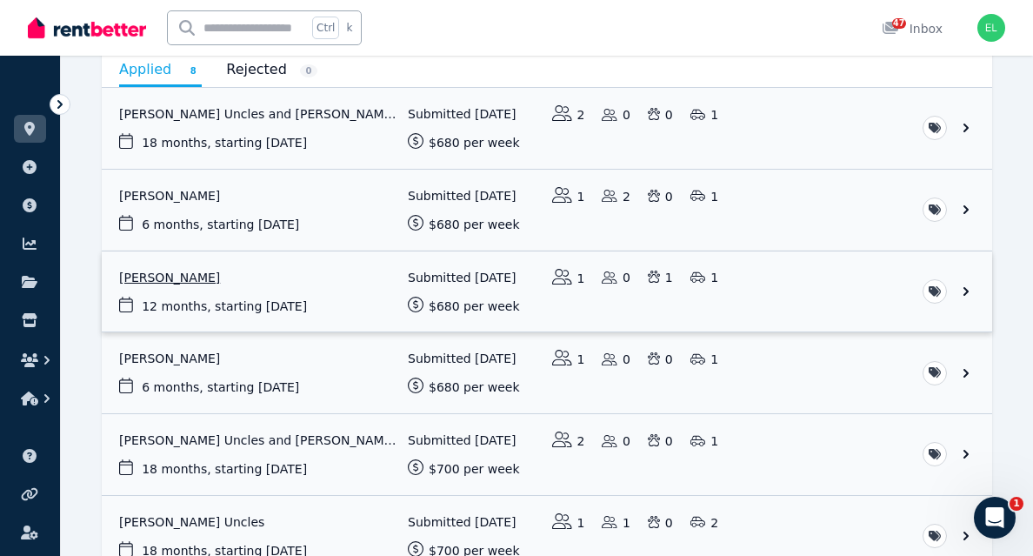
click at [220, 274] on link "View application: Gweneth Marie Valdez" at bounding box center [547, 291] width 891 height 81
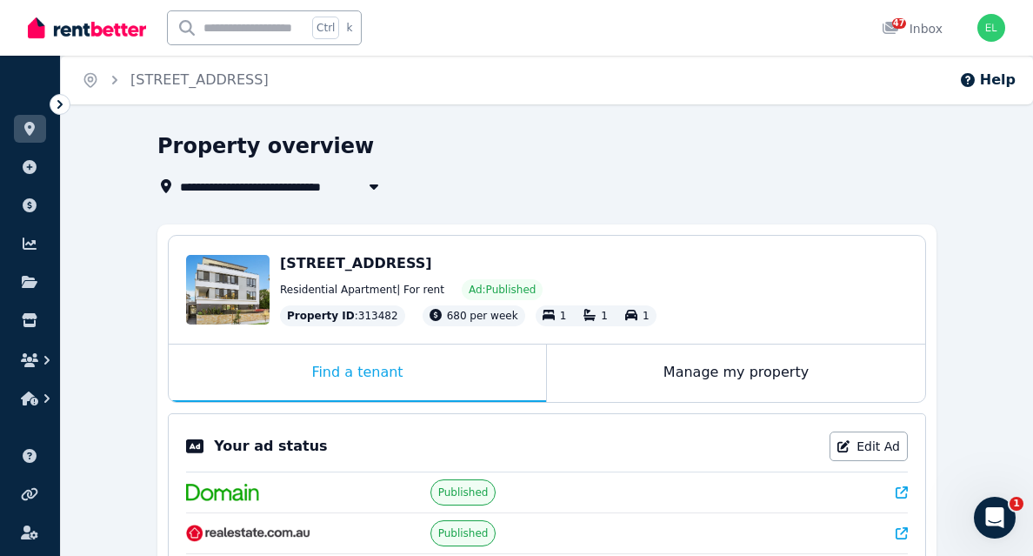
click at [354, 269] on span "[STREET_ADDRESS]" at bounding box center [356, 263] width 152 height 17
click at [251, 286] on div "Edit" at bounding box center [228, 290] width 84 height 70
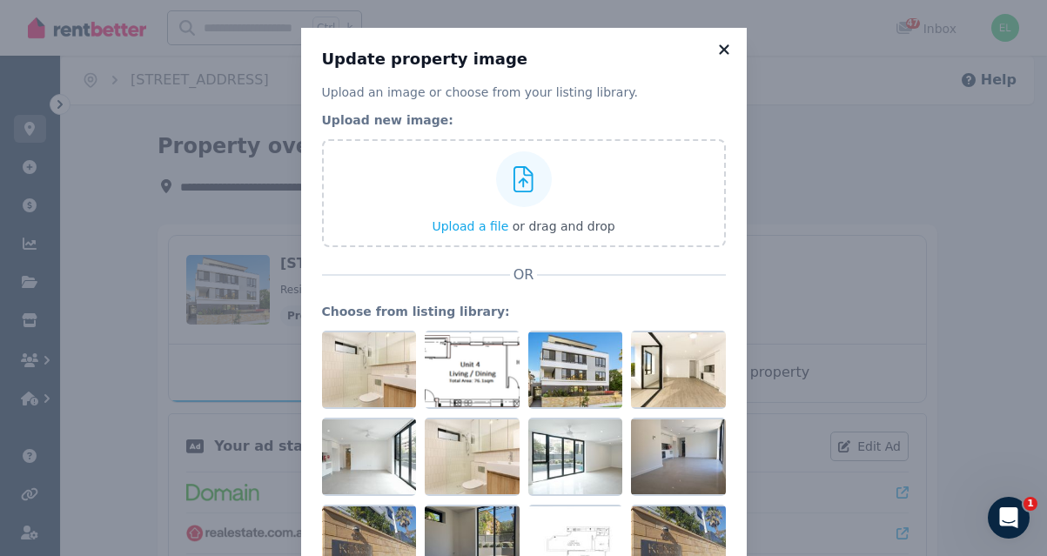
click at [719, 50] on icon at bounding box center [723, 50] width 17 height 16
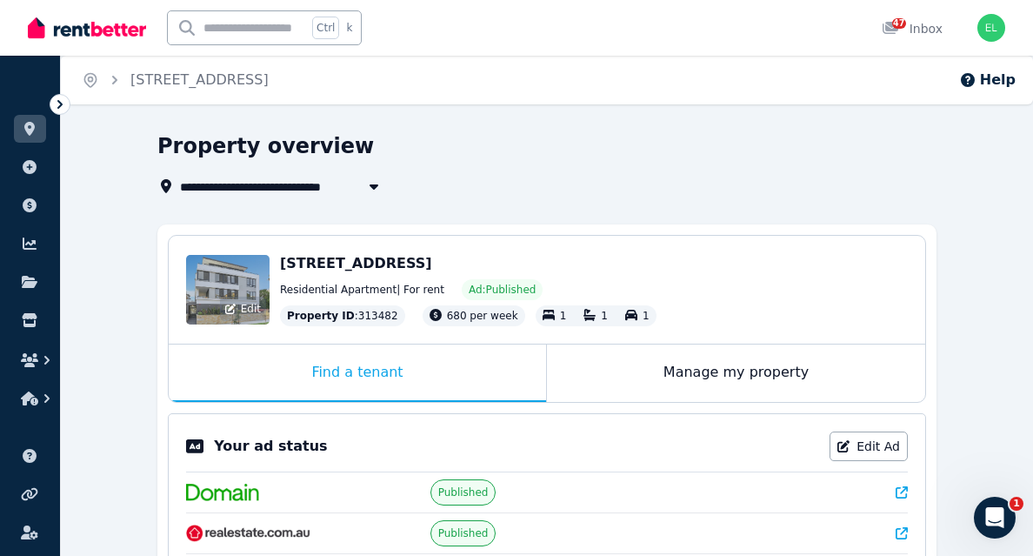
click at [238, 259] on div "Edit" at bounding box center [228, 290] width 84 height 70
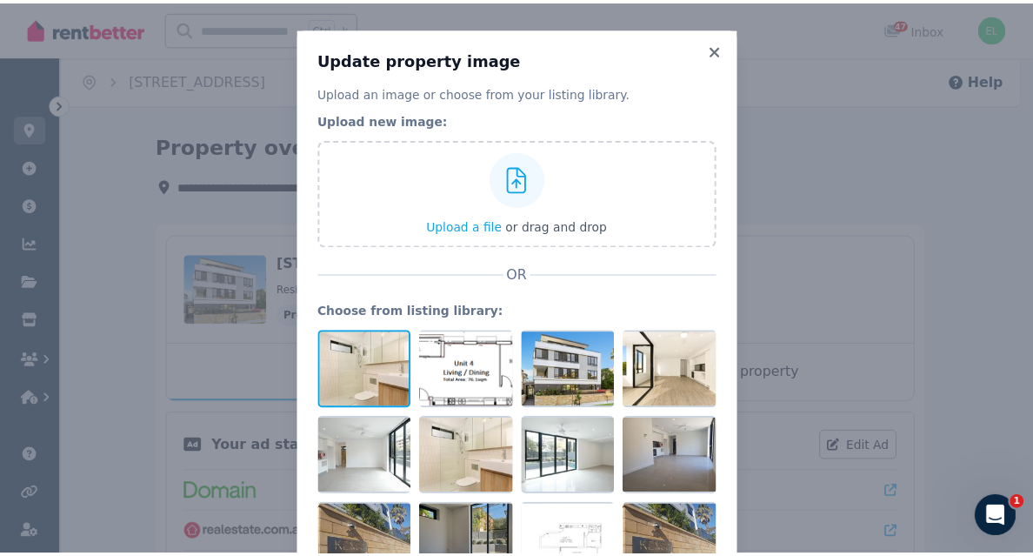
scroll to position [97, 0]
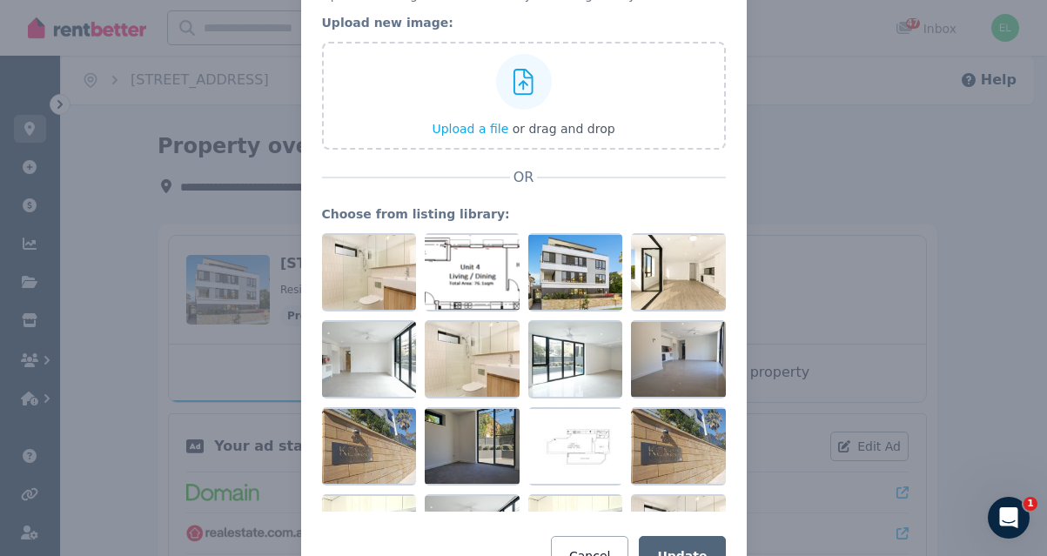
click at [177, 223] on div "Update property image Upload an image or choose from your listing library. Uplo…" at bounding box center [523, 264] width 1047 height 722
click at [927, 216] on div "Update property image Upload an image or choose from your listing library. Uplo…" at bounding box center [523, 264] width 1047 height 722
click at [179, 150] on div "Update property image Upload an image or choose from your listing library. Uplo…" at bounding box center [523, 264] width 1047 height 722
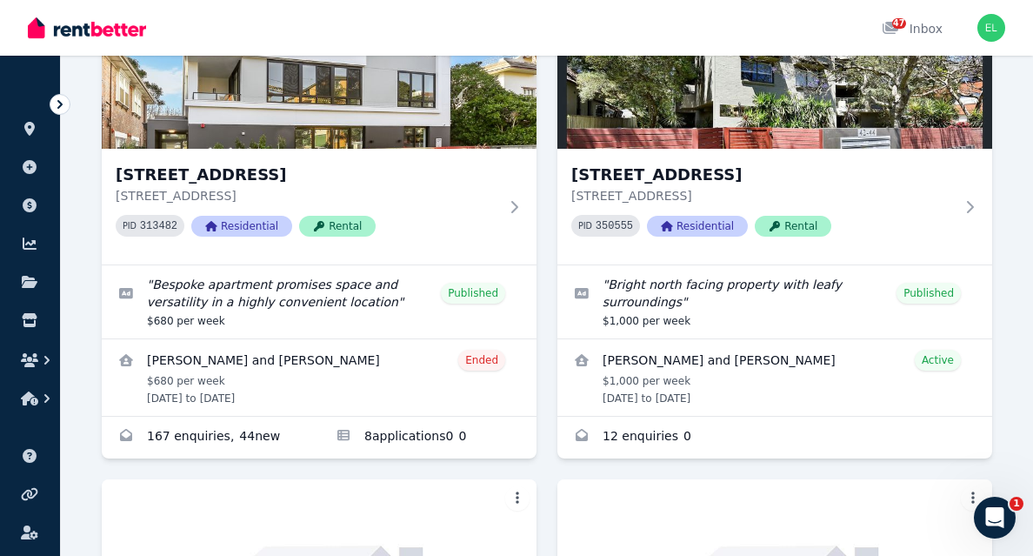
scroll to position [204, 0]
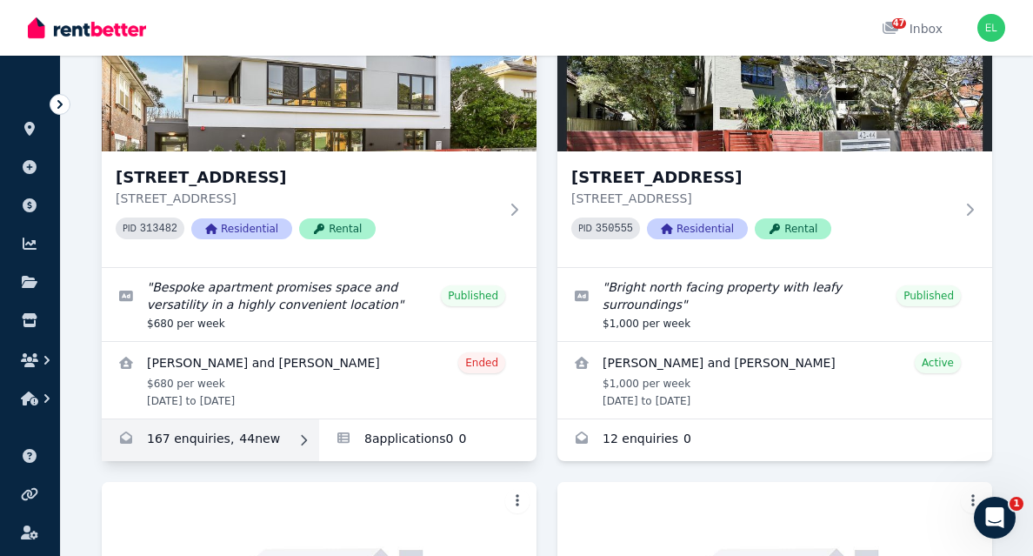
click at [164, 447] on link "Enquiries for 1/19A Boronia Street, Kensington" at bounding box center [210, 440] width 217 height 42
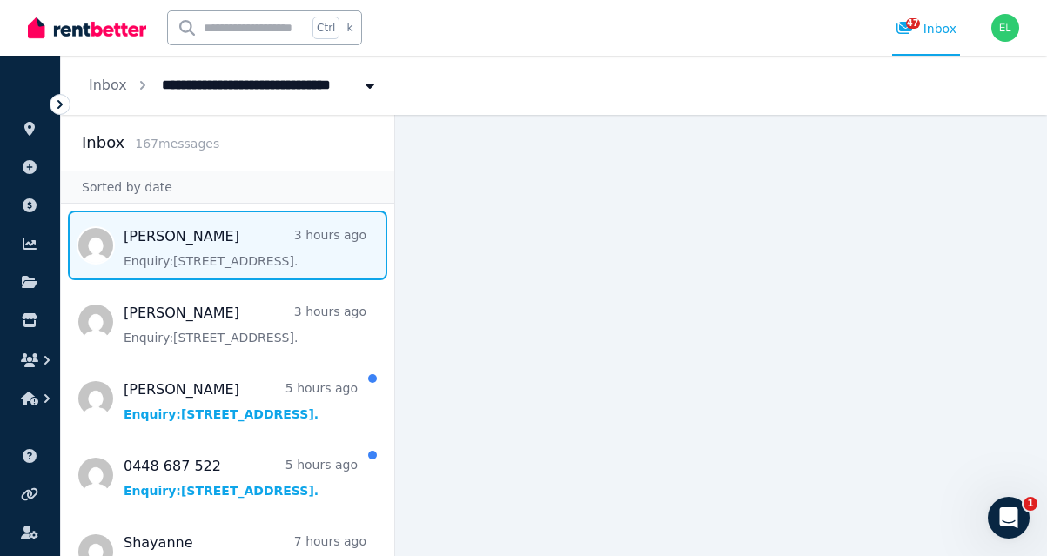
click at [137, 255] on span "Message list" at bounding box center [227, 246] width 333 height 70
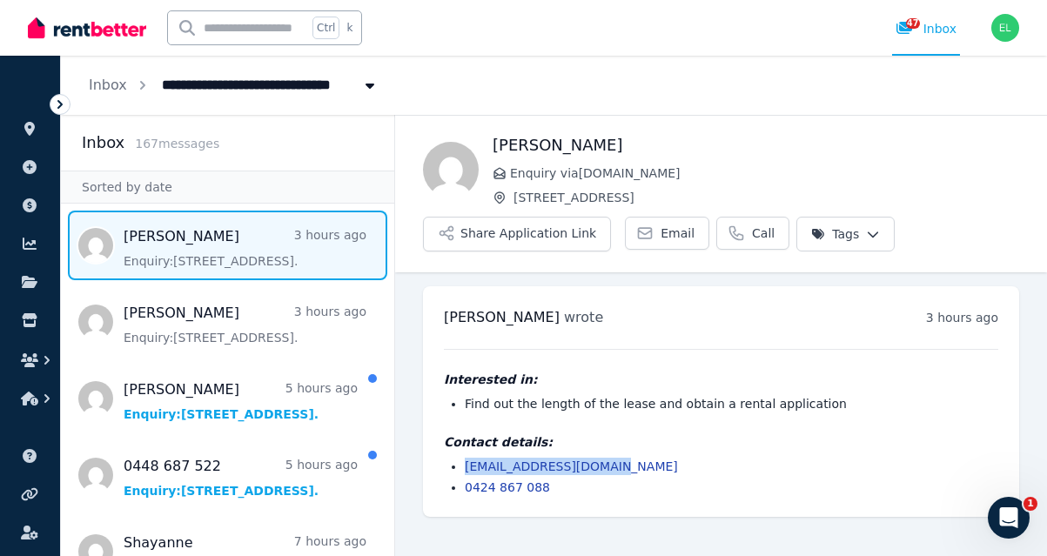
drag, startPoint x: 599, startPoint y: 467, endPoint x: 464, endPoint y: 471, distance: 134.9
click at [464, 471] on ul "[EMAIL_ADDRESS][DOMAIN_NAME] 0424 867 088" at bounding box center [721, 477] width 554 height 38
copy link "[EMAIL_ADDRESS][DOMAIN_NAME]"
click at [532, 233] on button "Share Application Link" at bounding box center [517, 234] width 188 height 35
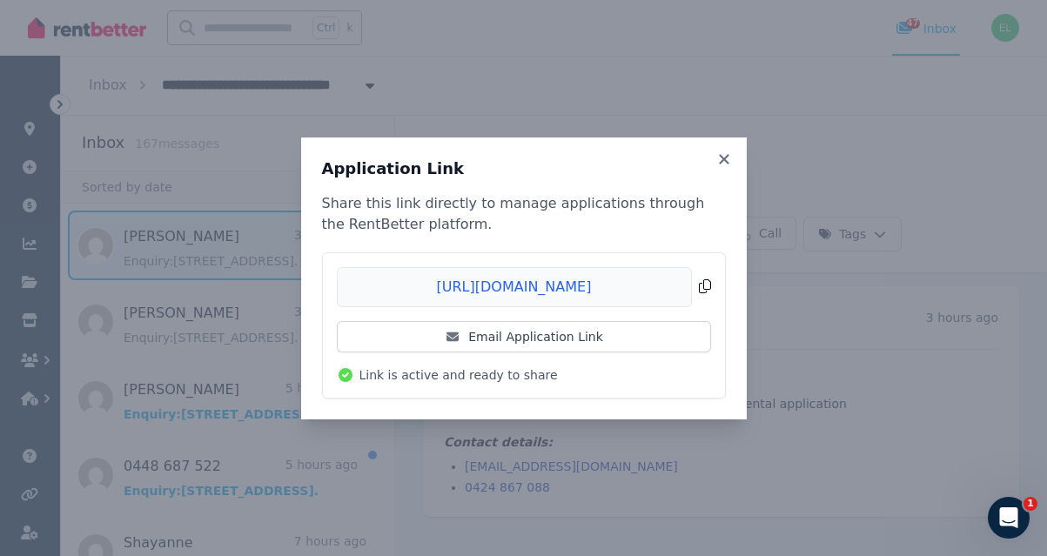
click at [387, 288] on span "Copied!" at bounding box center [524, 287] width 374 height 40
click at [726, 157] on icon at bounding box center [724, 159] width 10 height 10
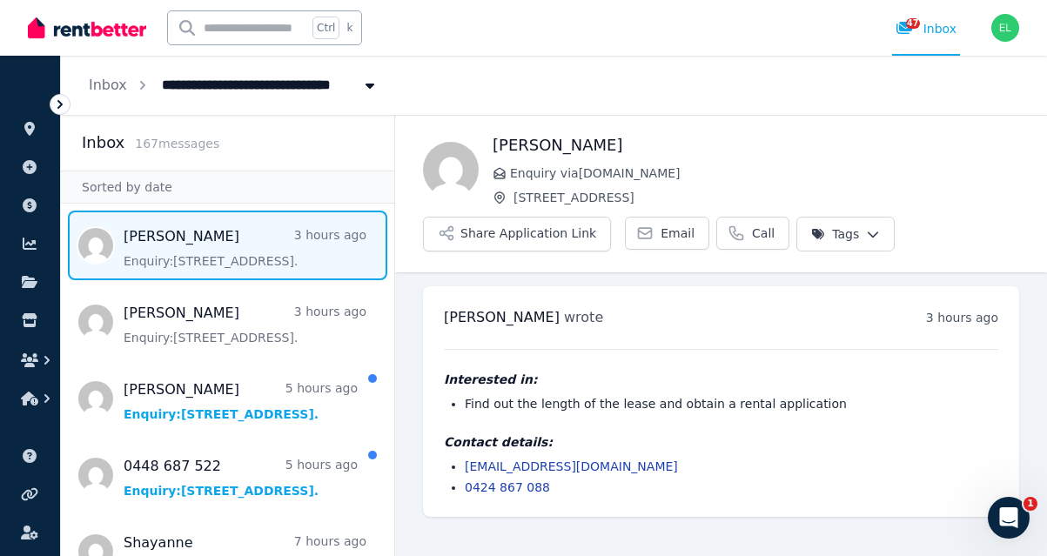
click at [230, 266] on span "Message list" at bounding box center [227, 246] width 333 height 70
drag, startPoint x: 605, startPoint y: 464, endPoint x: 459, endPoint y: 464, distance: 146.1
click at [459, 464] on ul "[EMAIL_ADDRESS][DOMAIN_NAME] 0424 867 088" at bounding box center [721, 477] width 554 height 38
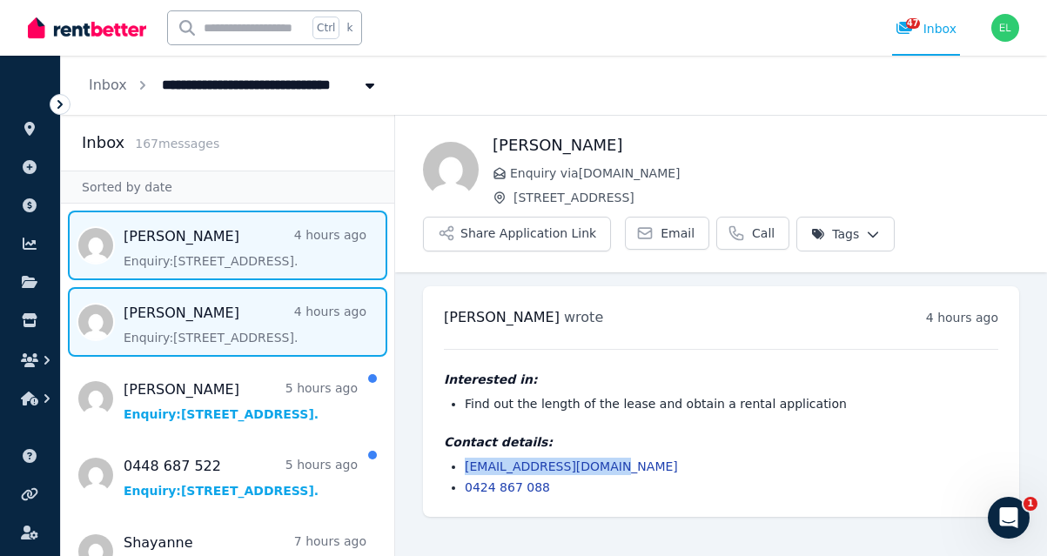
click at [204, 313] on span "Message list" at bounding box center [227, 322] width 333 height 70
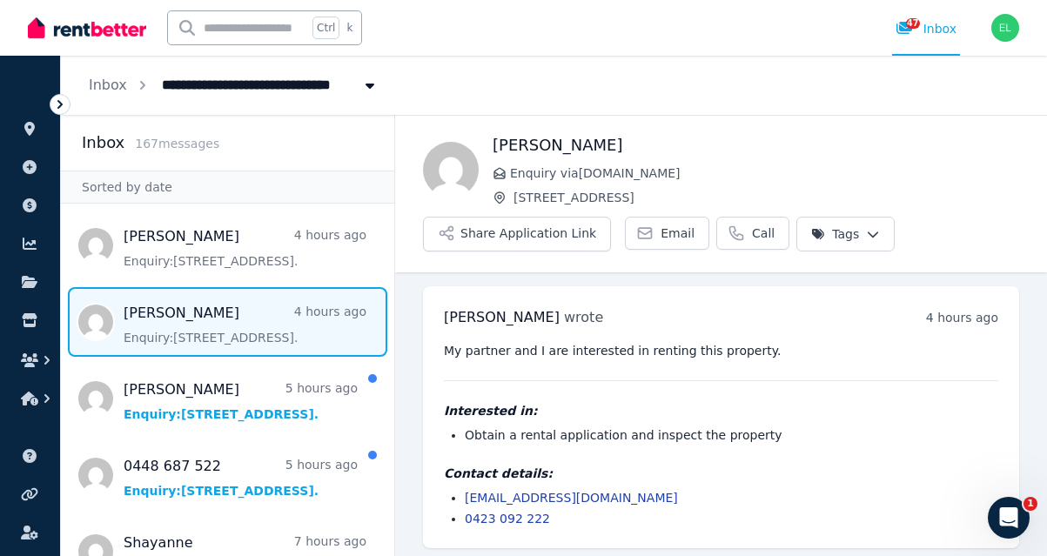
scroll to position [6, 0]
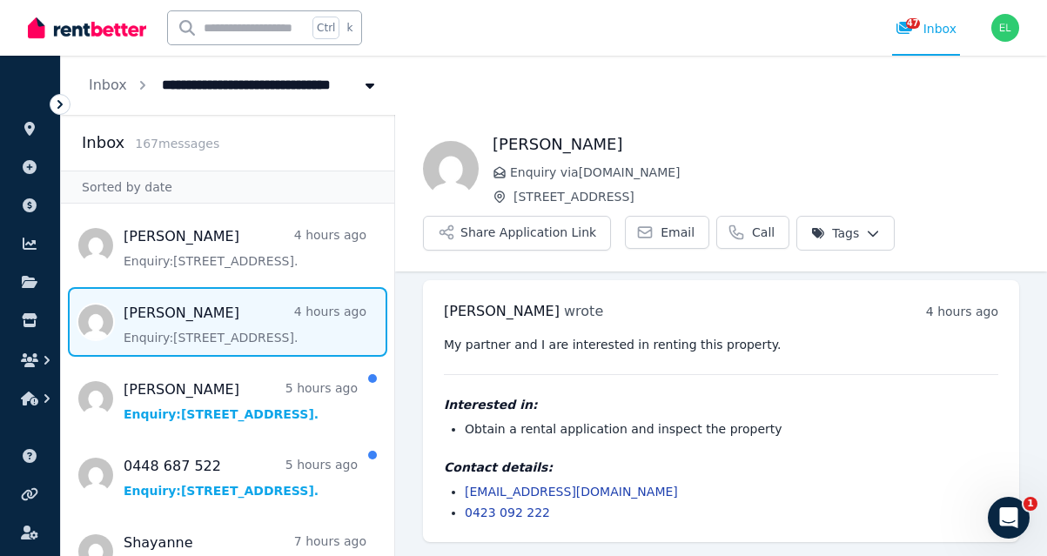
drag, startPoint x: 609, startPoint y: 490, endPoint x: 464, endPoint y: 493, distance: 145.3
drag, startPoint x: 464, startPoint y: 493, endPoint x: 572, endPoint y: 511, distance: 109.3
click at [572, 511] on li "0423 092 222" at bounding box center [731, 512] width 533 height 17
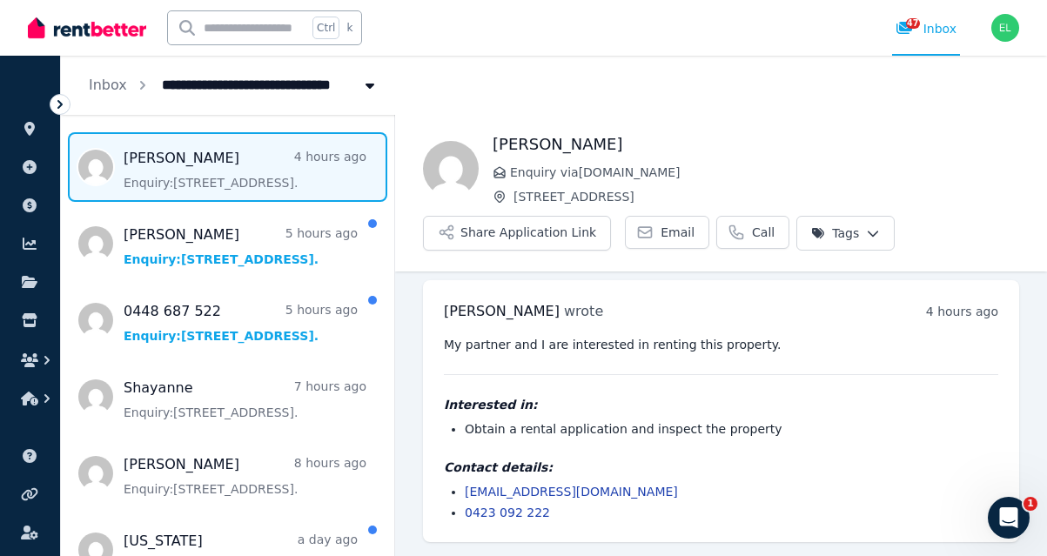
scroll to position [218, 0]
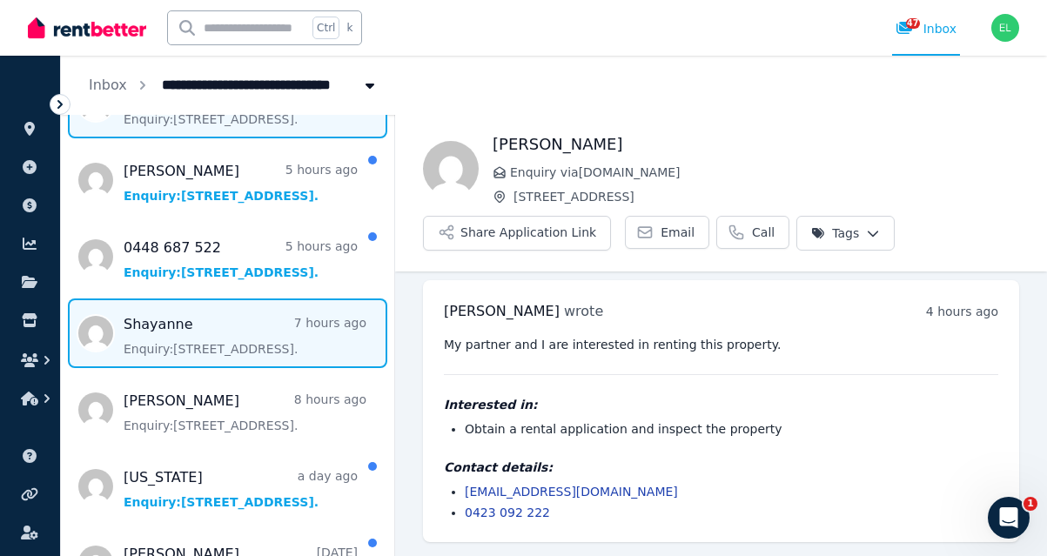
click at [211, 340] on span "Message list" at bounding box center [227, 333] width 333 height 70
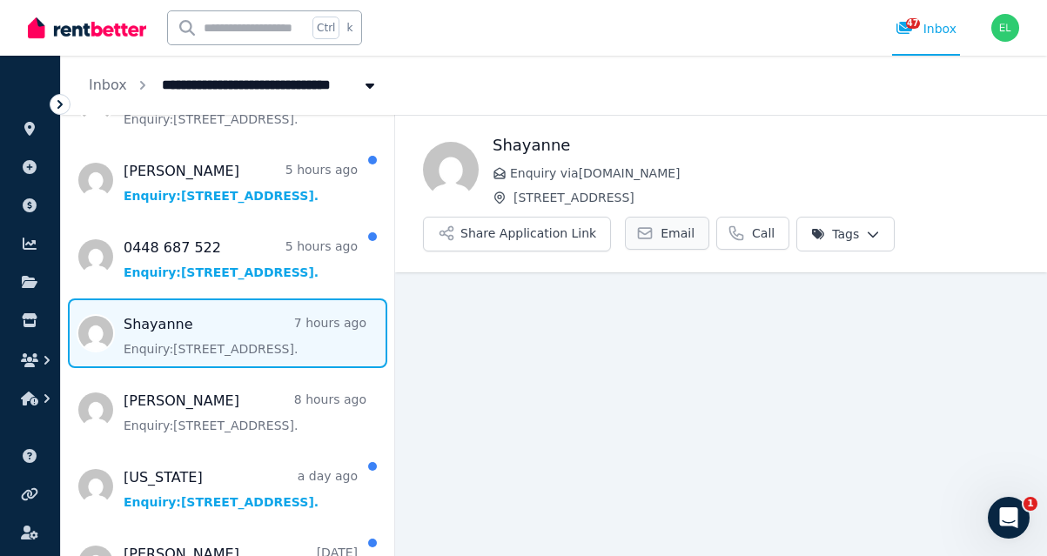
scroll to position [17, 0]
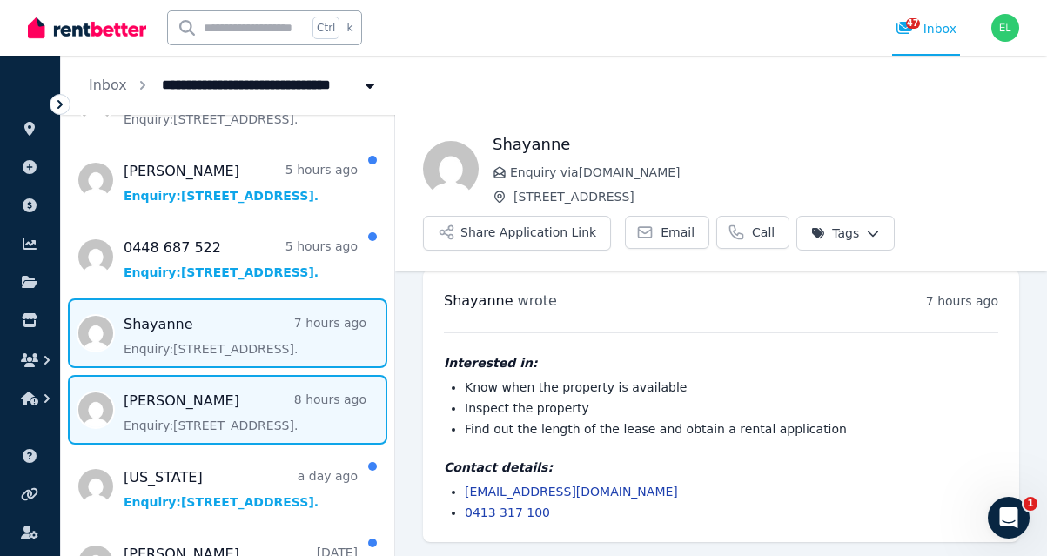
click at [172, 409] on span "Message list" at bounding box center [227, 410] width 333 height 70
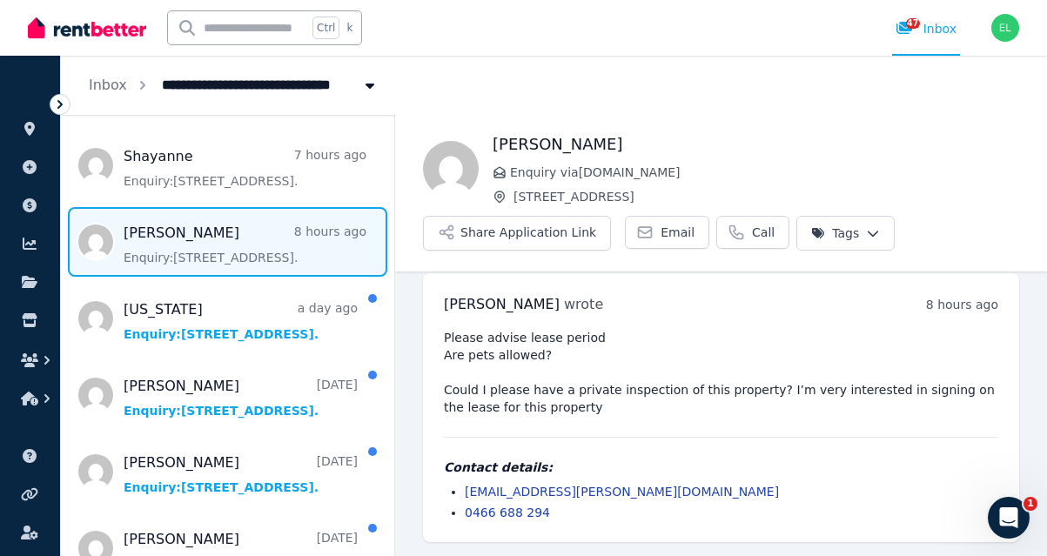
scroll to position [416, 0]
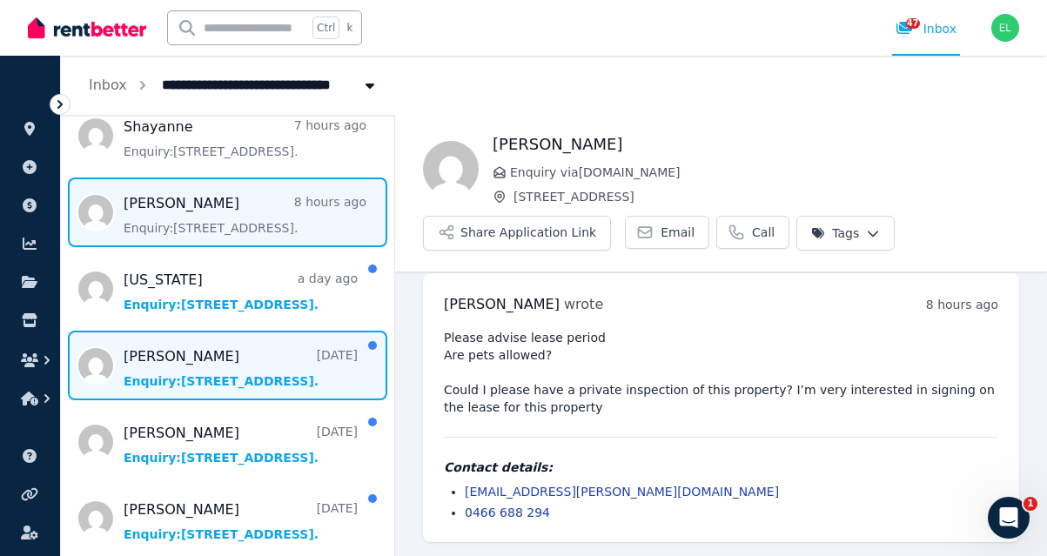
click at [213, 380] on span "Message list" at bounding box center [227, 366] width 333 height 70
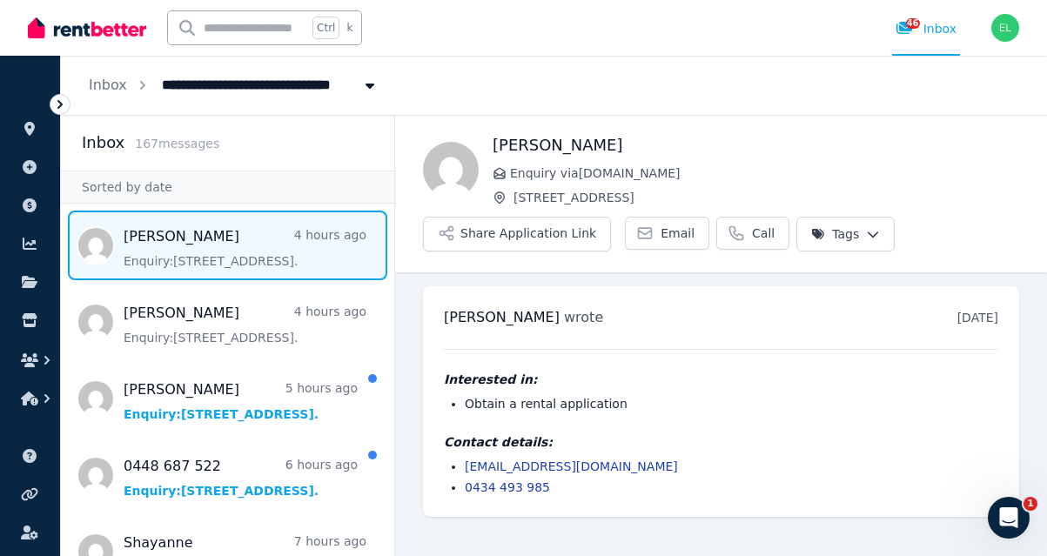
click at [177, 259] on span "Message list" at bounding box center [227, 246] width 333 height 70
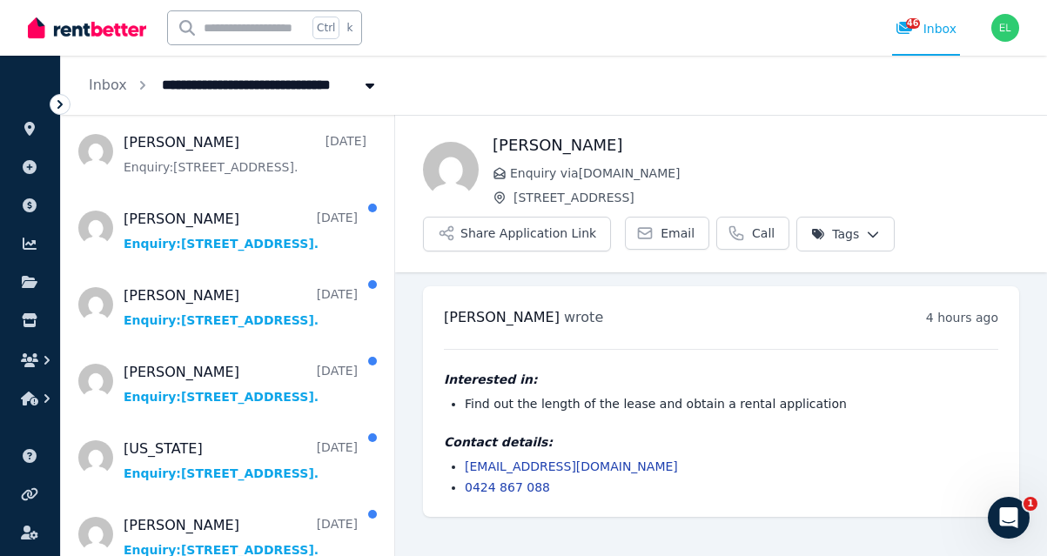
scroll to position [634, 0]
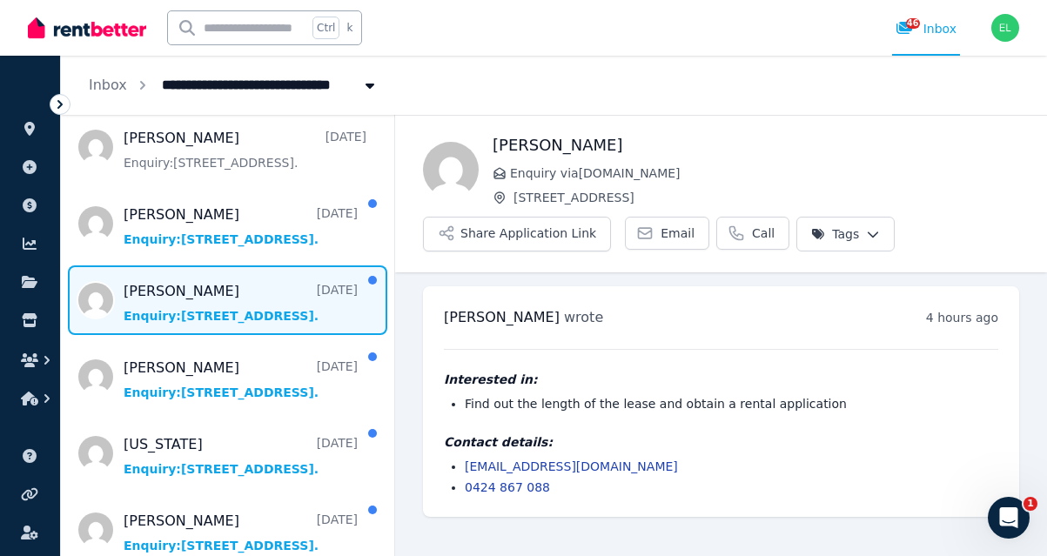
click at [197, 310] on span "Message list" at bounding box center [227, 300] width 333 height 70
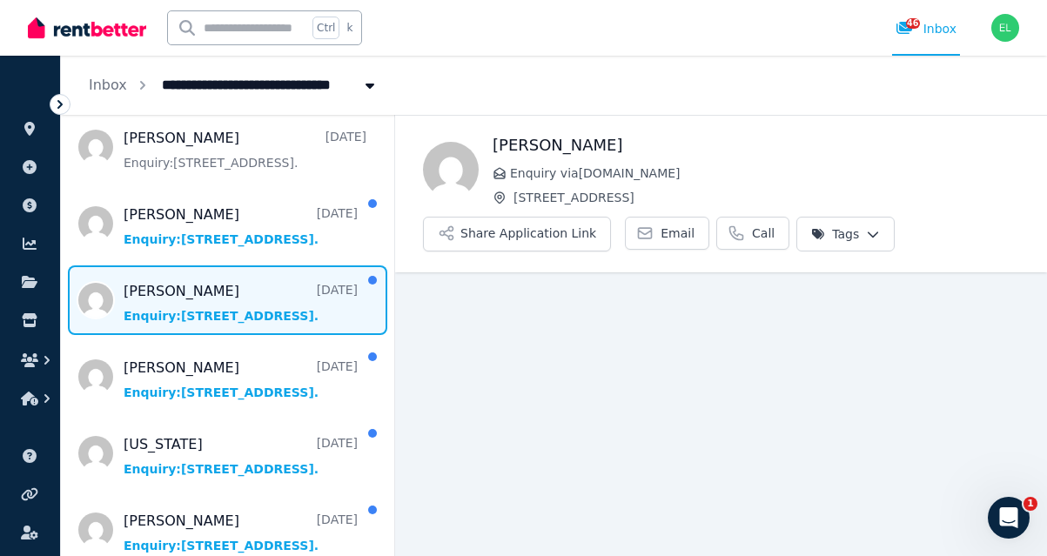
scroll to position [23, 0]
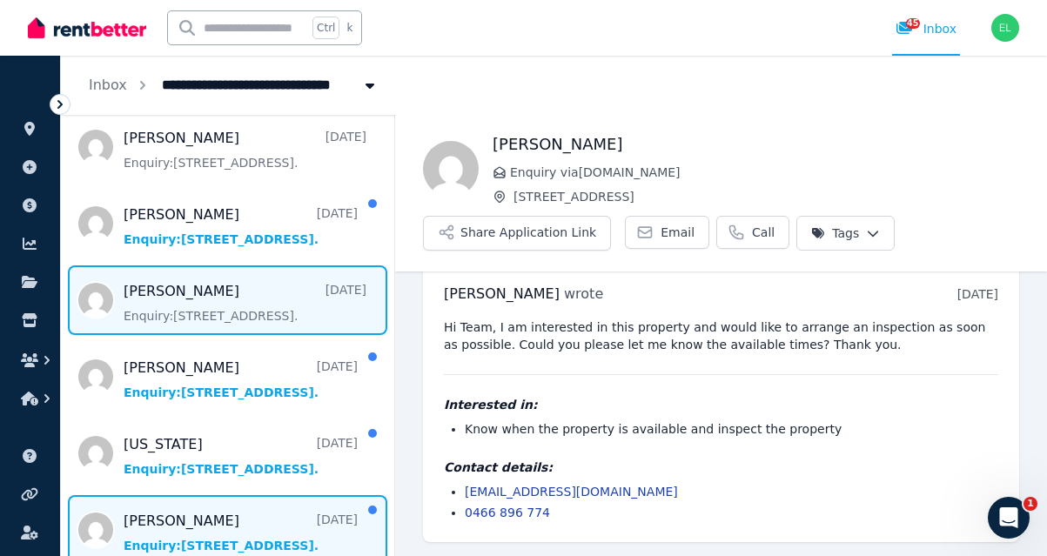
click at [193, 521] on span "Message list" at bounding box center [227, 530] width 333 height 70
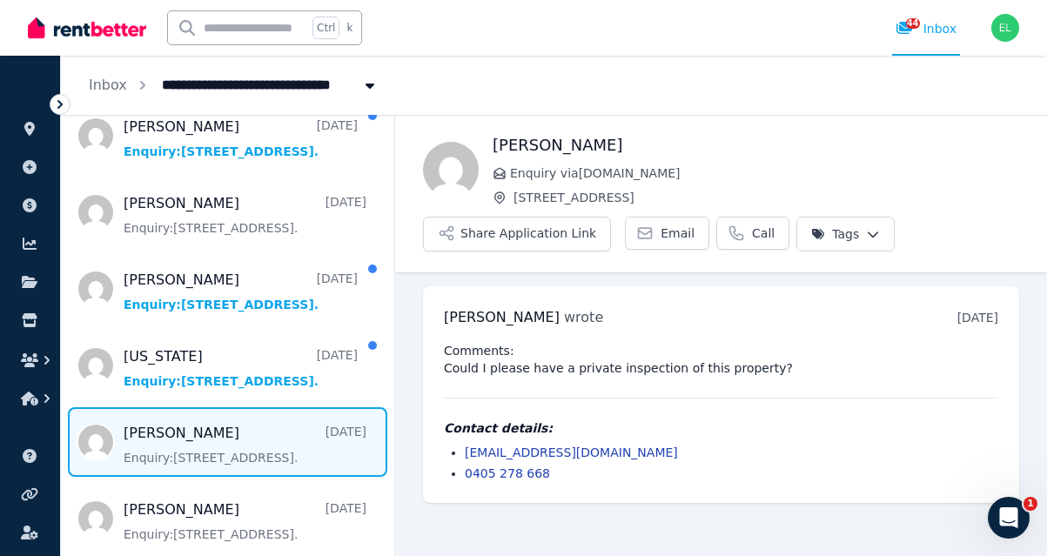
scroll to position [785, 0]
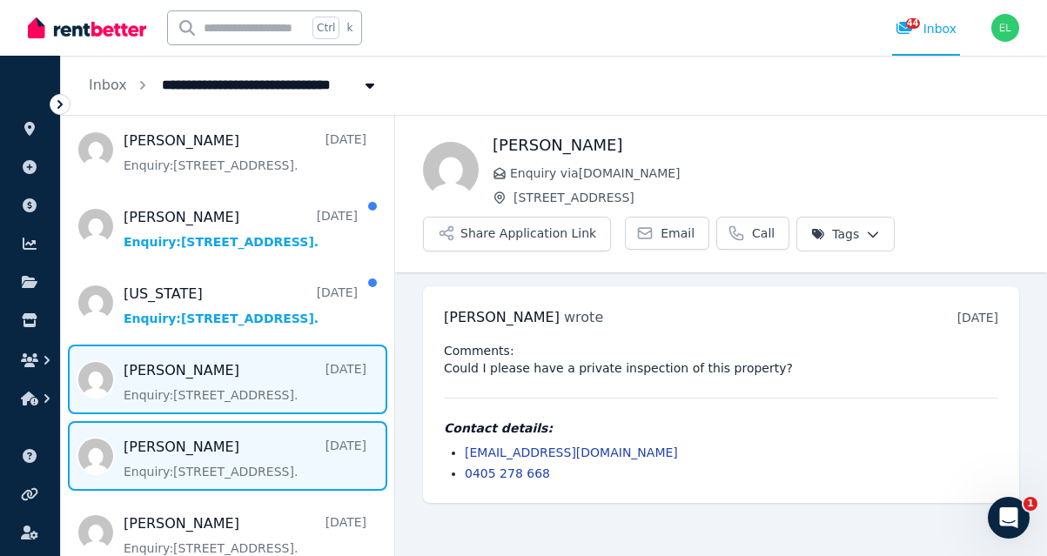
click at [184, 471] on span "Message list" at bounding box center [227, 456] width 333 height 70
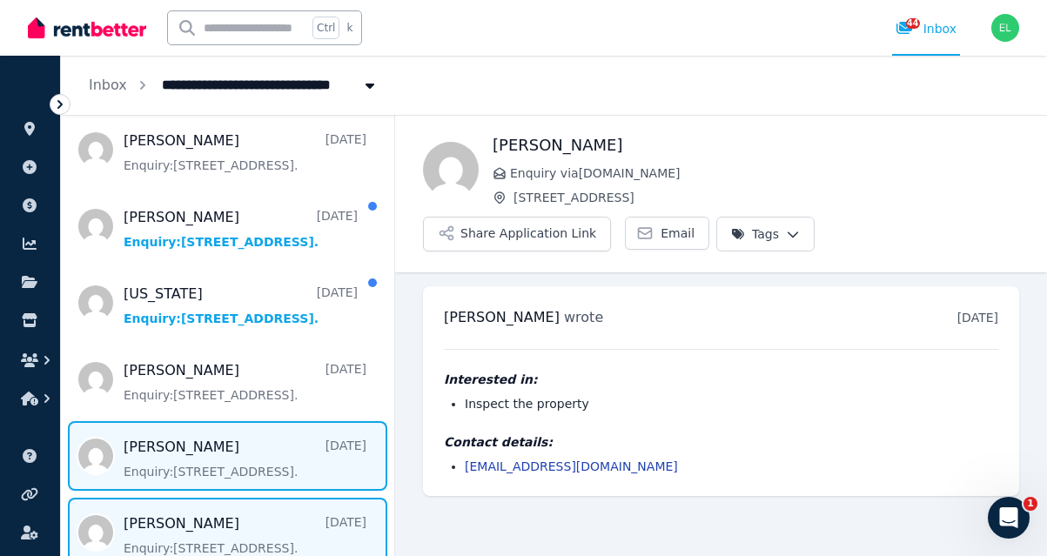
click at [146, 522] on span "Message list" at bounding box center [227, 533] width 333 height 70
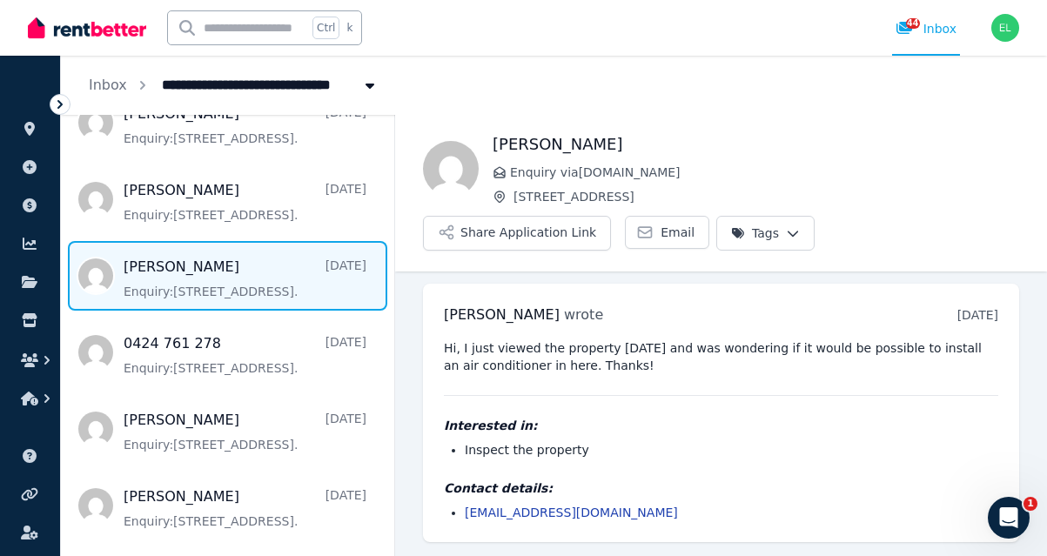
scroll to position [1087, 0]
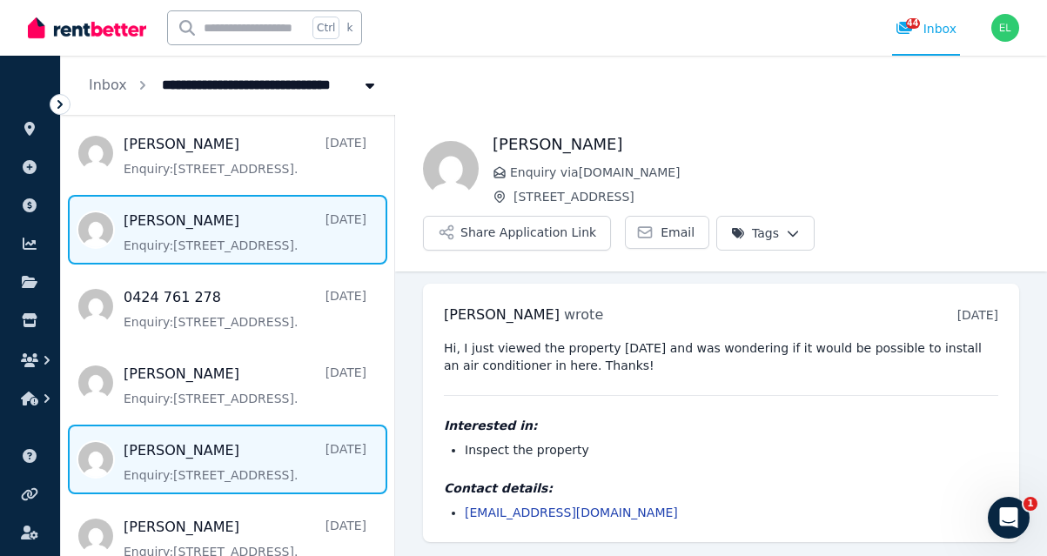
click at [207, 461] on span "Message list" at bounding box center [227, 460] width 333 height 70
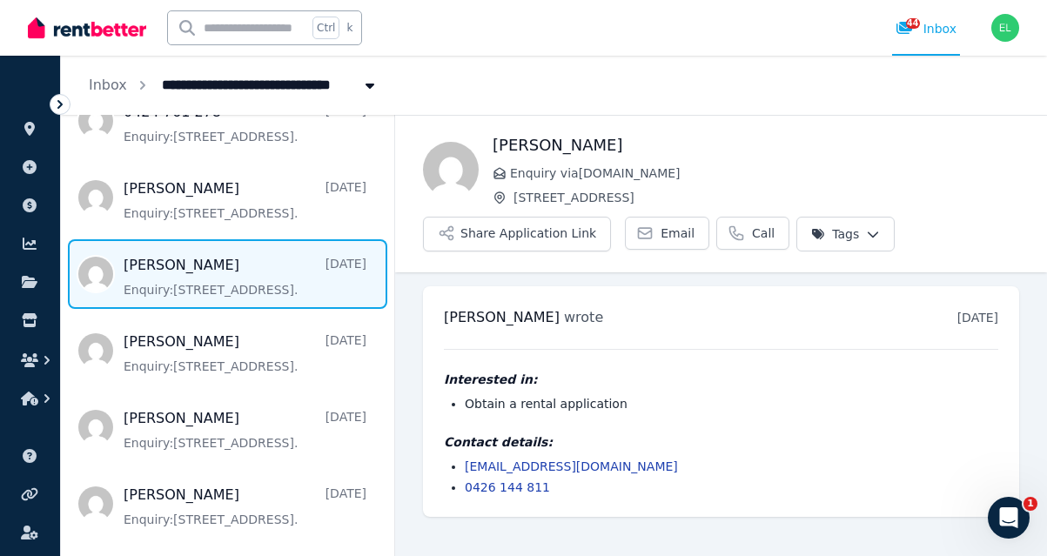
scroll to position [1268, 0]
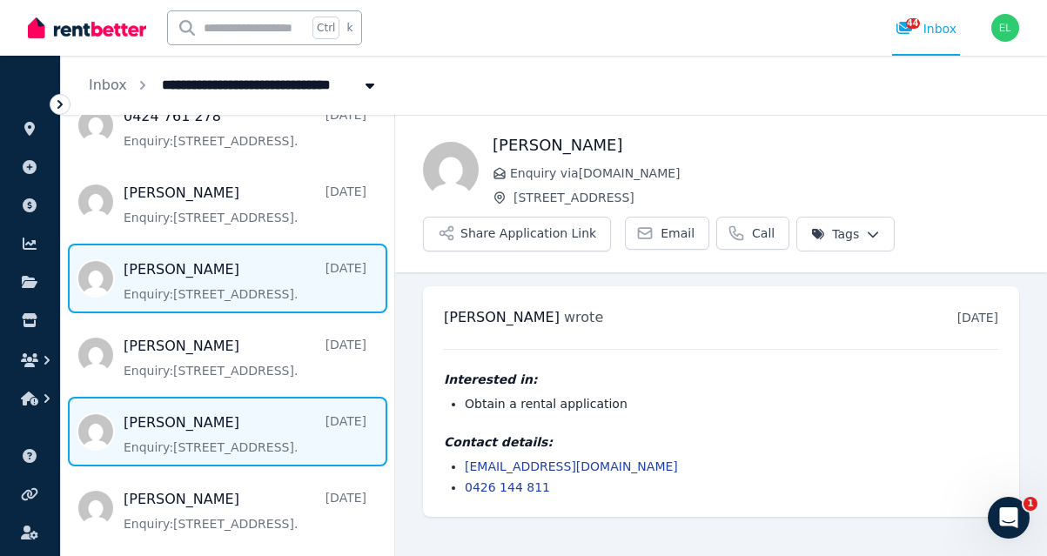
click at [192, 422] on span "Message list" at bounding box center [227, 432] width 333 height 70
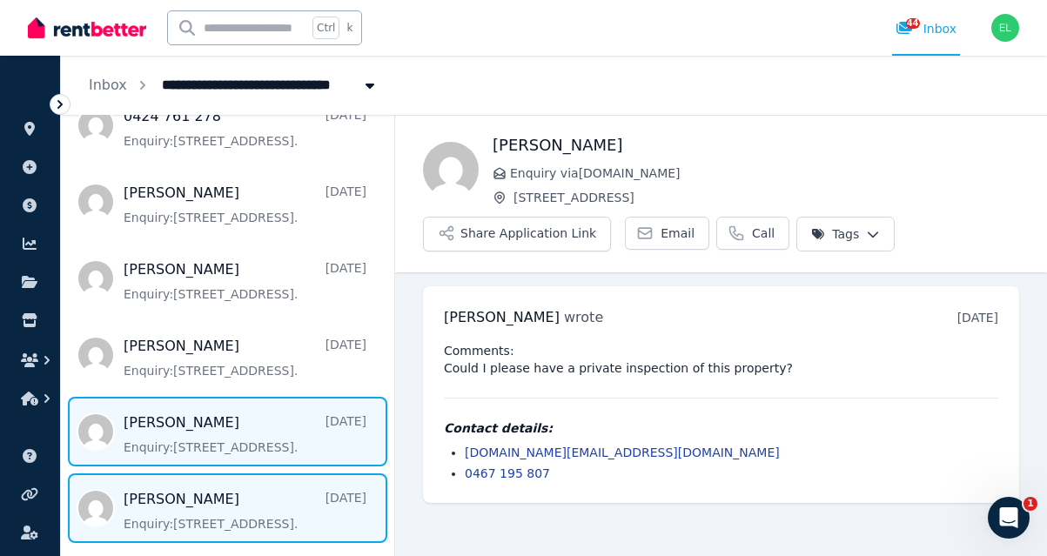
click at [194, 505] on span "Message list" at bounding box center [227, 508] width 333 height 70
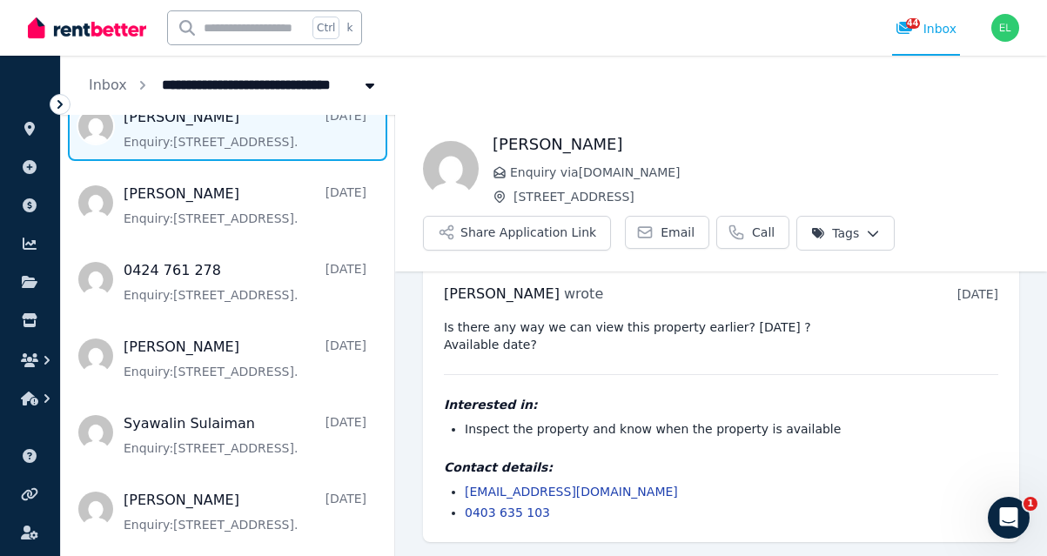
scroll to position [1608, 0]
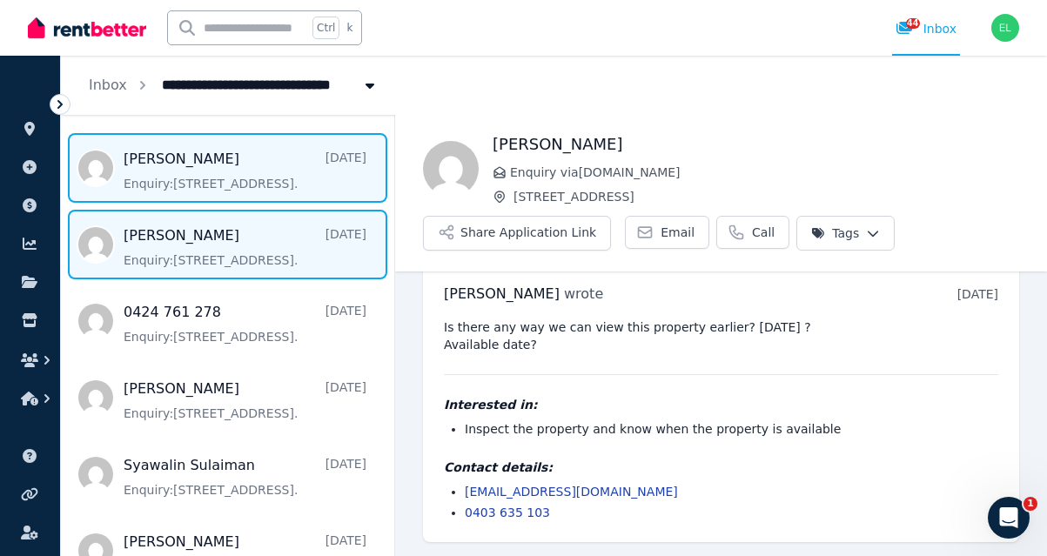
click at [185, 233] on span "Message list" at bounding box center [227, 245] width 333 height 70
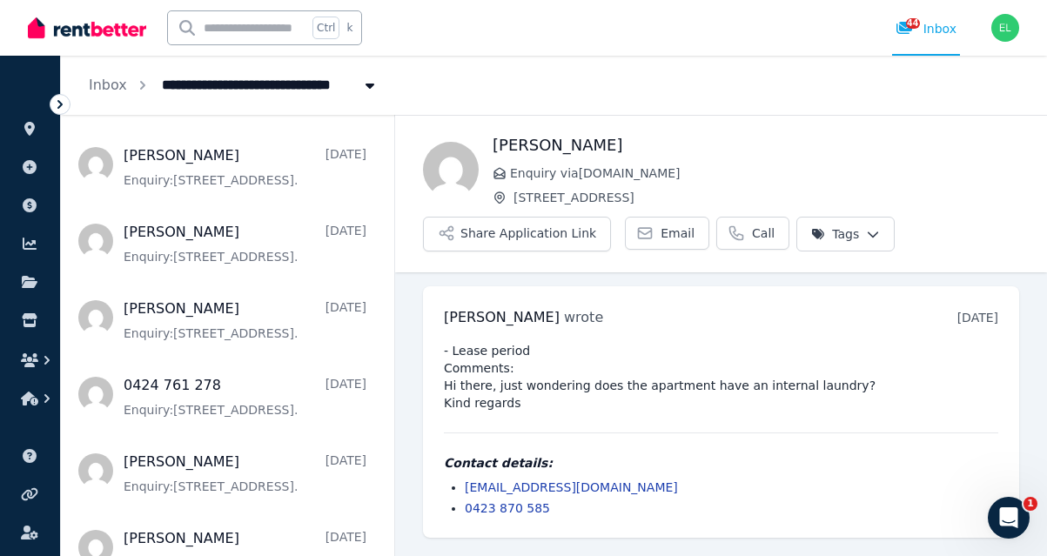
scroll to position [991, 0]
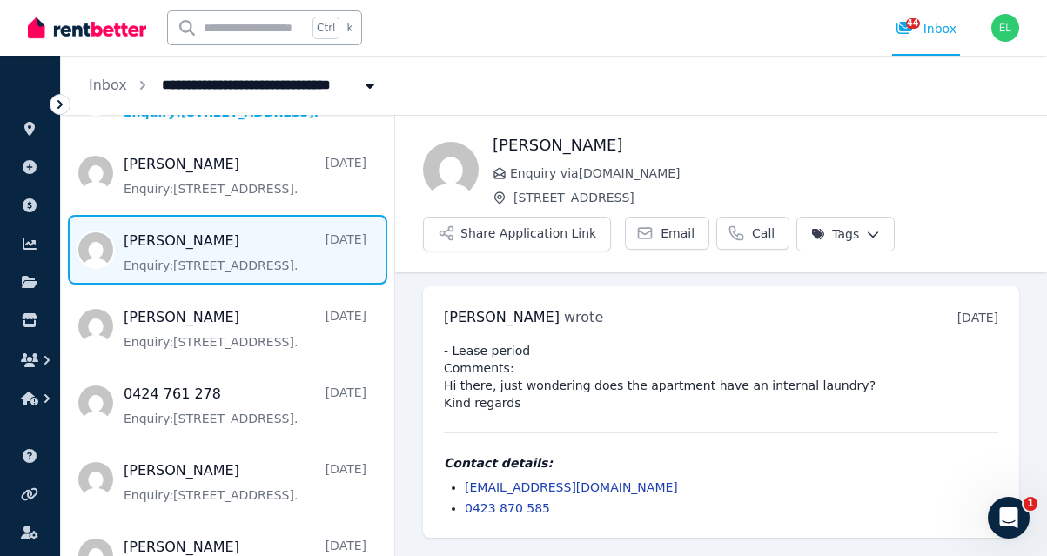
click at [179, 251] on span "Message list" at bounding box center [227, 250] width 333 height 70
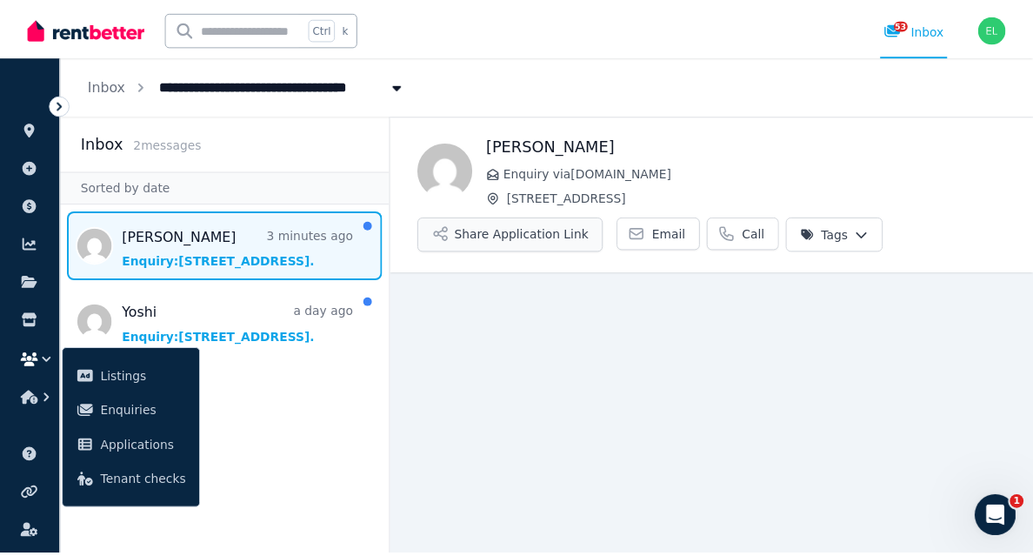
scroll to position [6, 0]
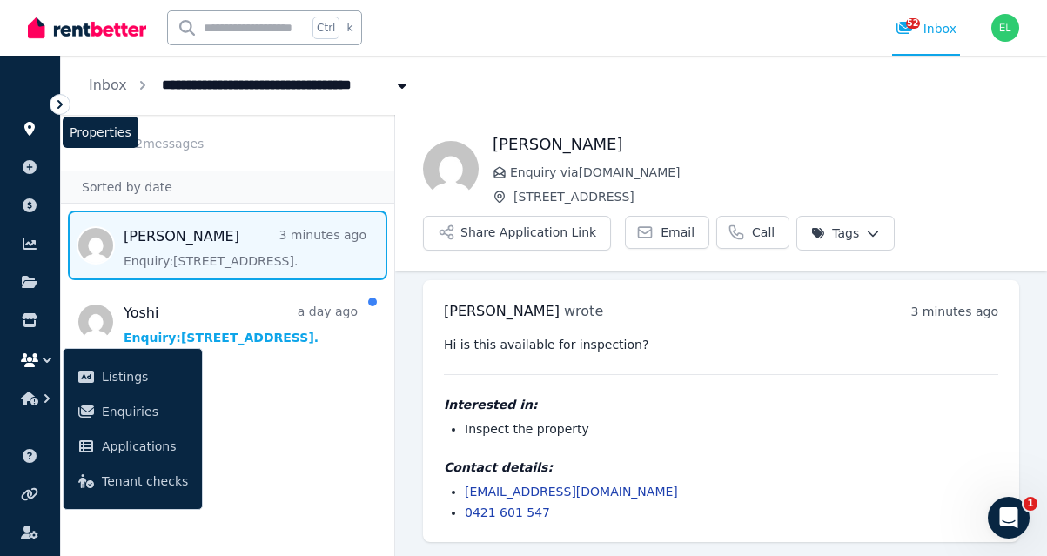
click at [32, 127] on icon at bounding box center [29, 129] width 10 height 14
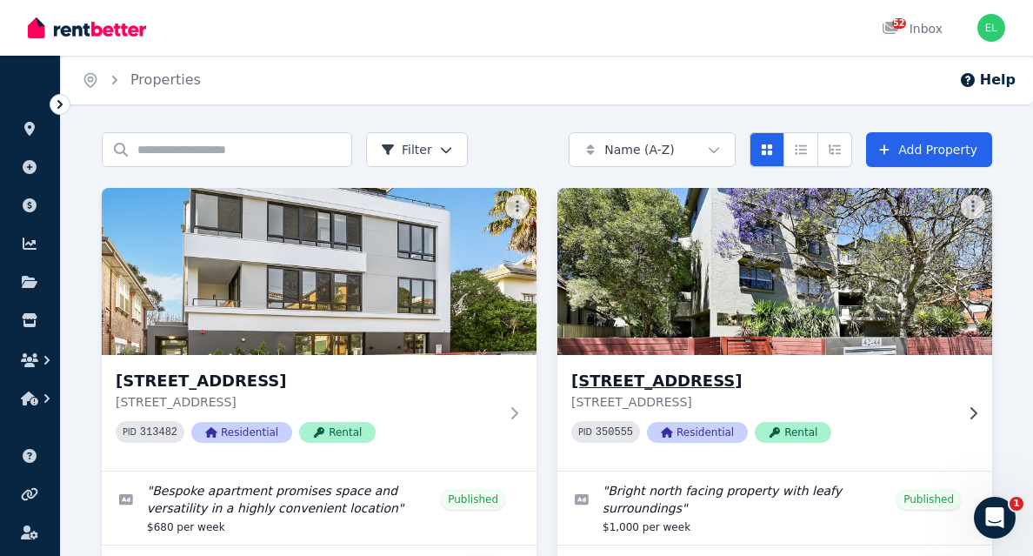
click at [718, 285] on img at bounding box center [775, 272] width 457 height 176
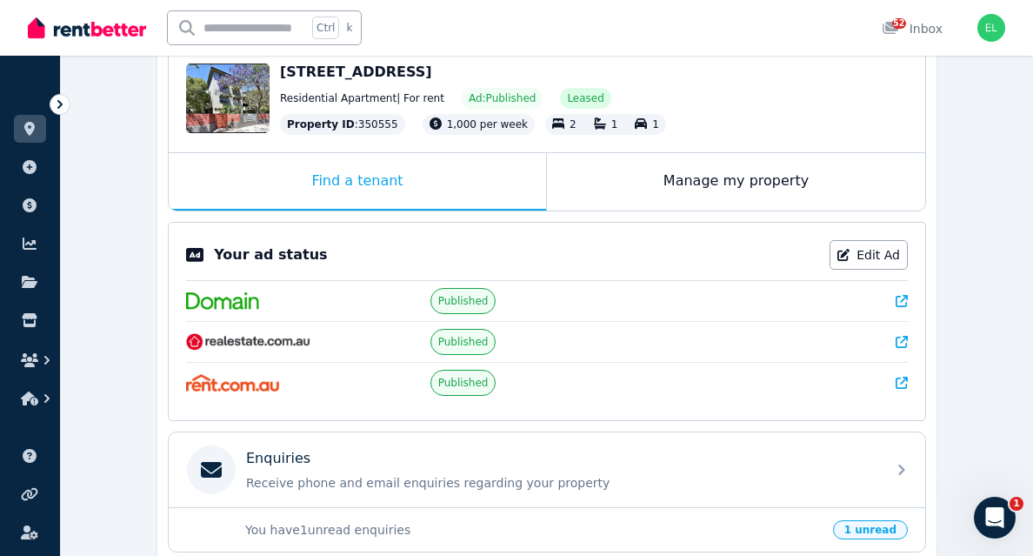
scroll to position [177, 0]
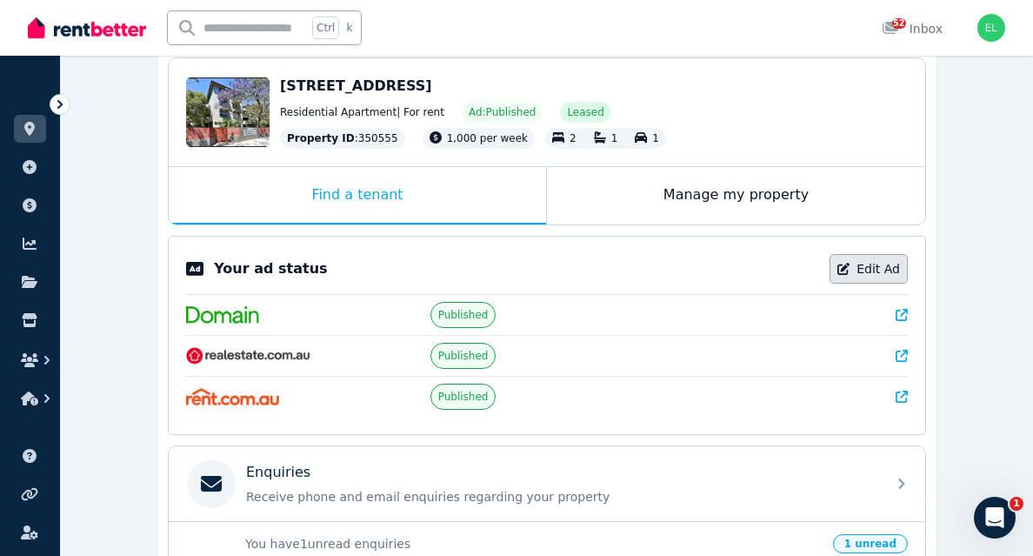
click at [882, 270] on link "Edit Ad" at bounding box center [869, 269] width 78 height 30
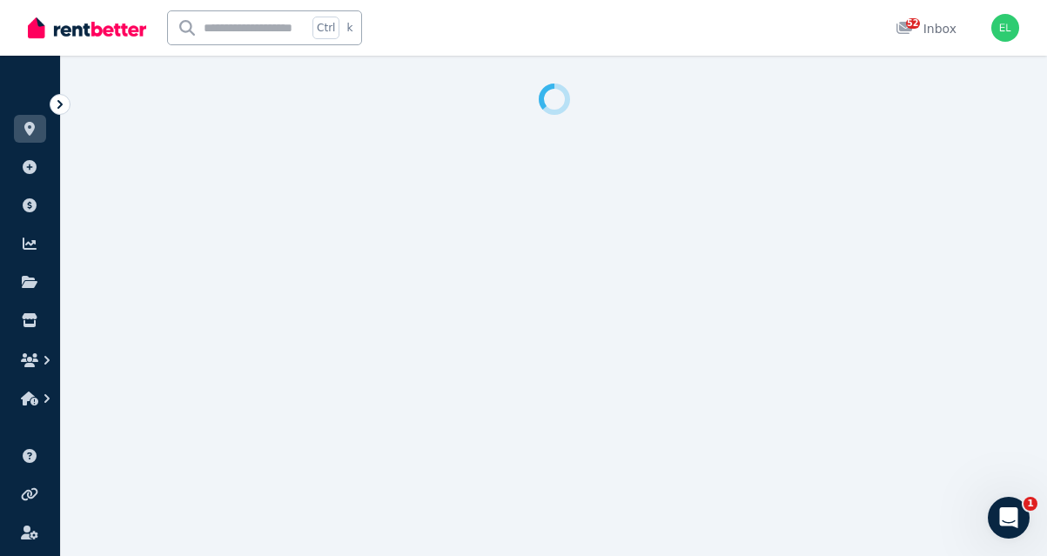
select select "***"
select select "**********"
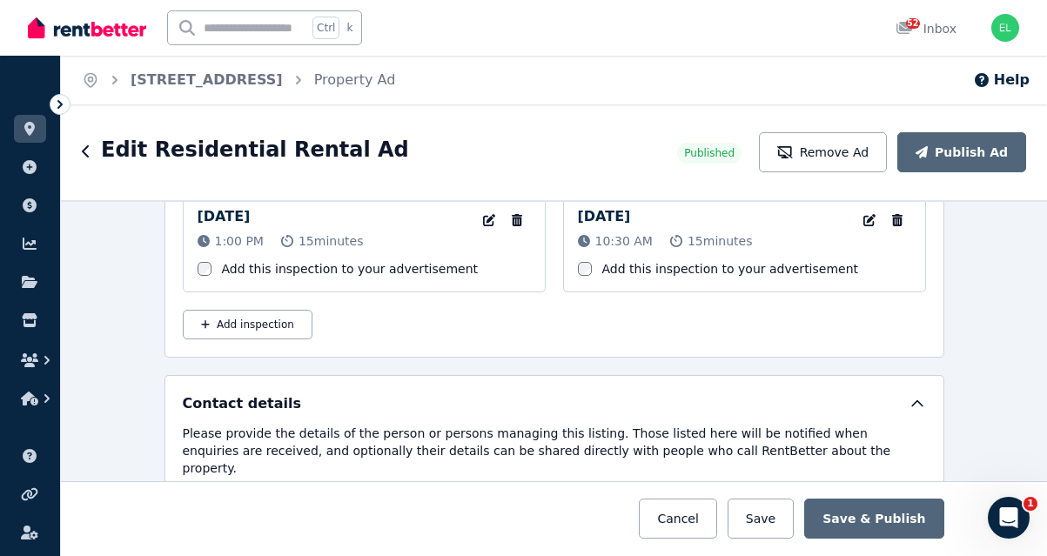
scroll to position [3103, 0]
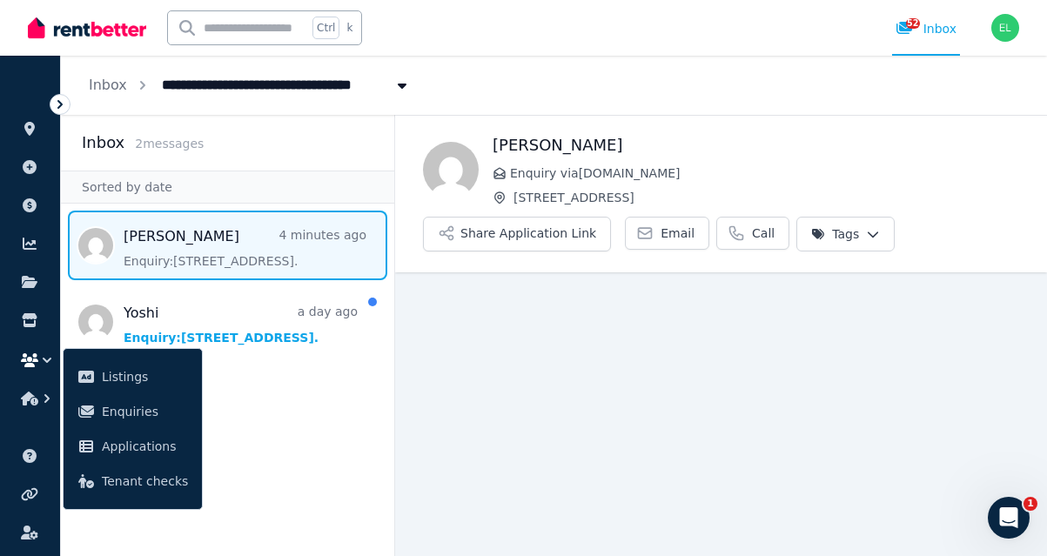
click at [196, 241] on span "Message list" at bounding box center [227, 246] width 333 height 70
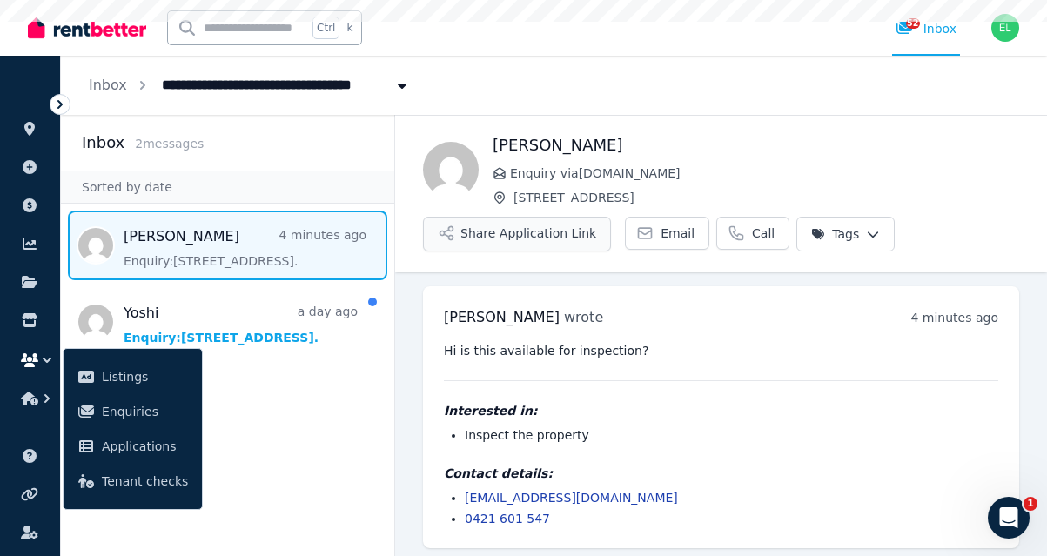
scroll to position [6, 0]
